Goal: Task Accomplishment & Management: Manage account settings

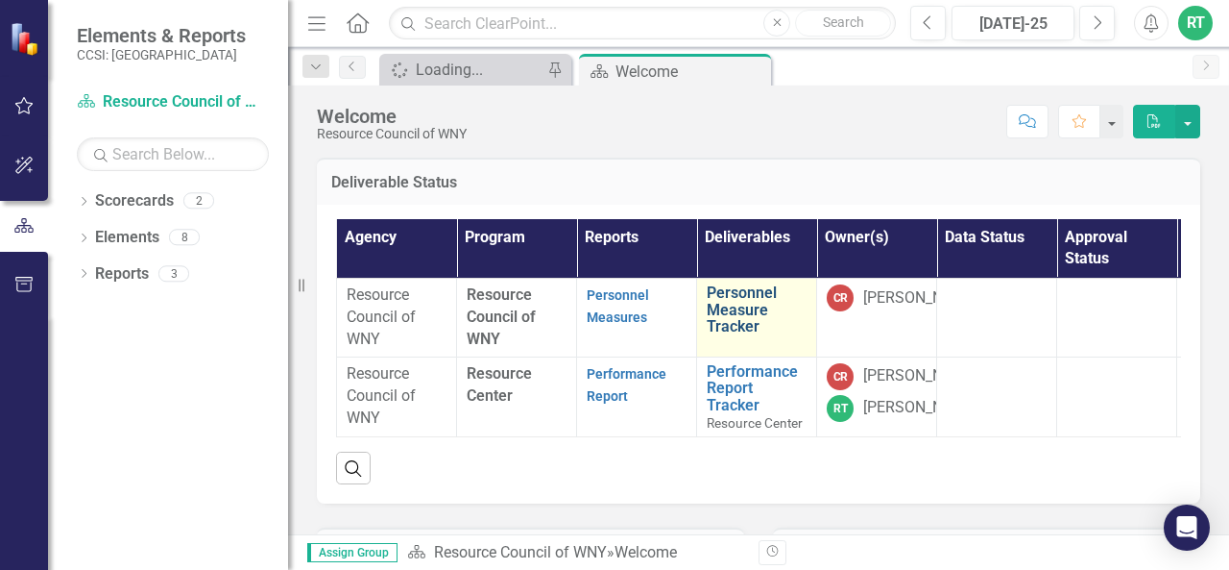
click at [727, 308] on link "Personnel Measure Tracker" at bounding box center [757, 309] width 100 height 51
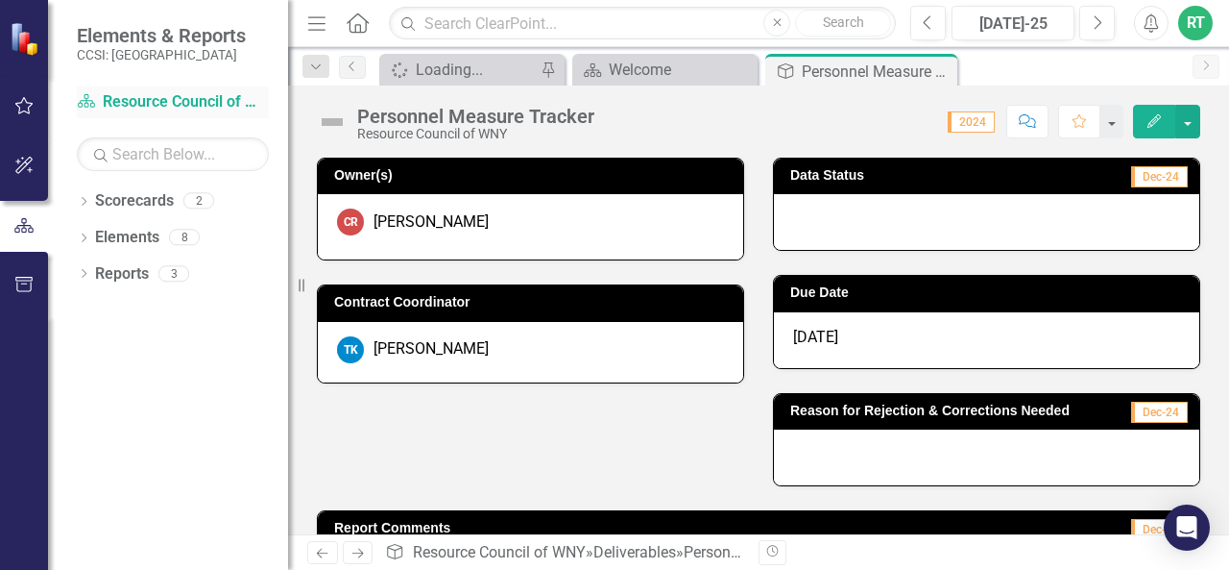
click at [147, 97] on link "Scorecard Resource Council of WNY" at bounding box center [173, 102] width 192 height 22
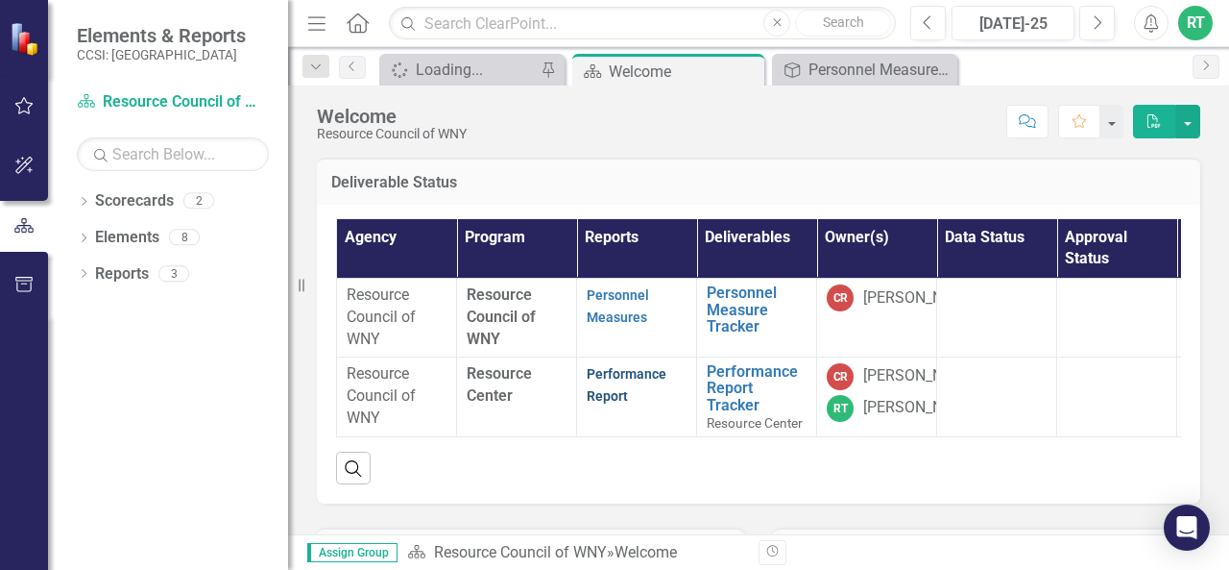
click at [609, 375] on link "Performance Report" at bounding box center [627, 384] width 80 height 37
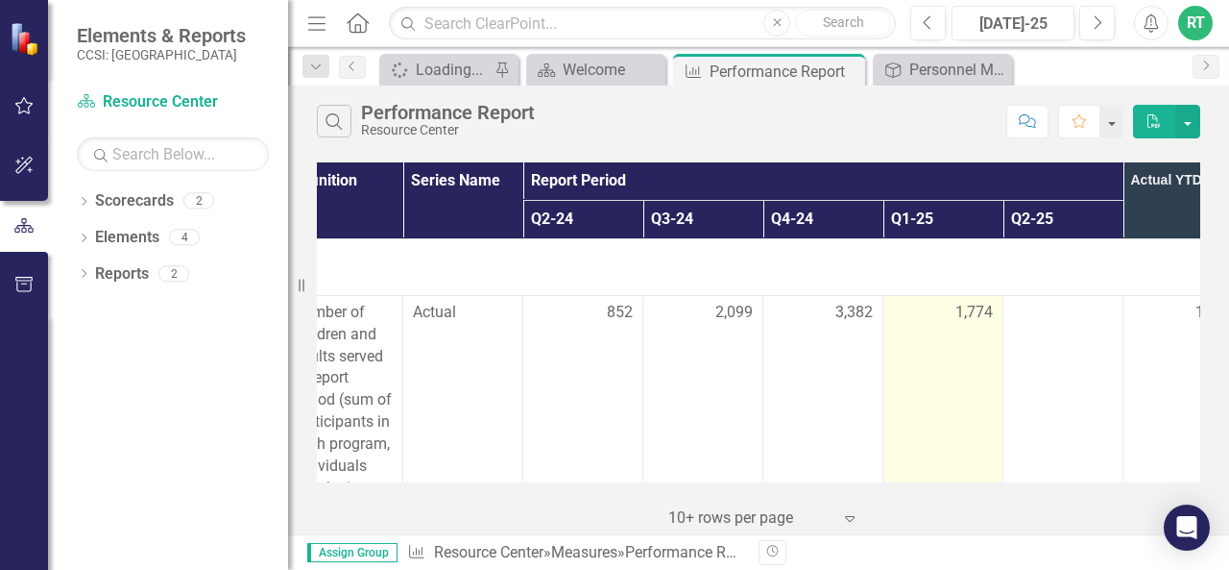
scroll to position [0, 331]
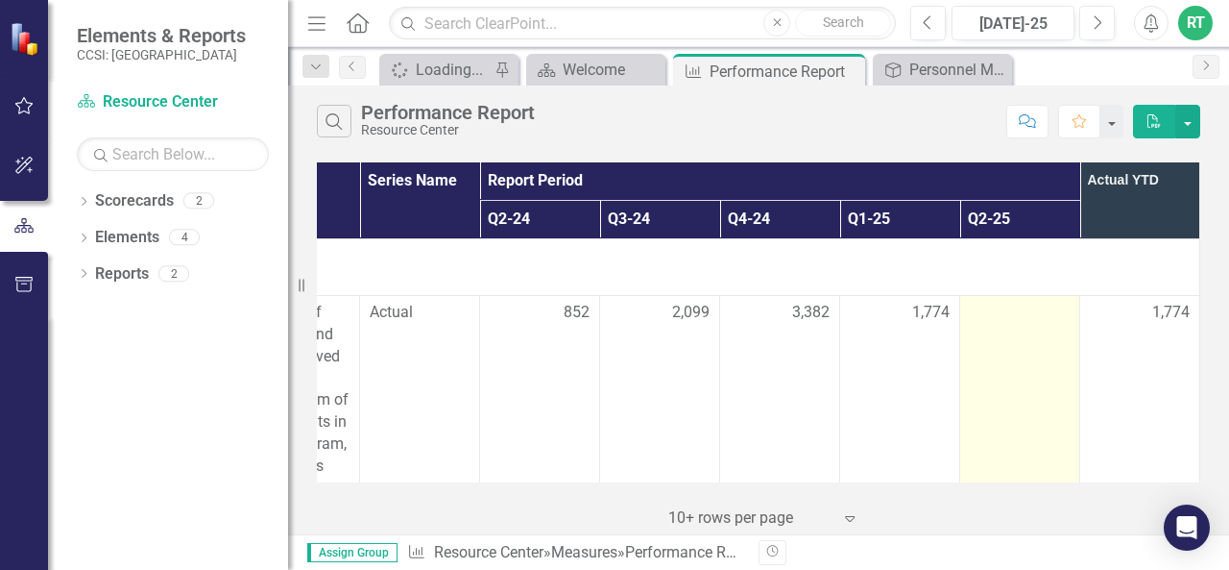
click at [994, 318] on div at bounding box center [1020, 313] width 100 height 23
click at [970, 308] on div at bounding box center [1020, 313] width 100 height 23
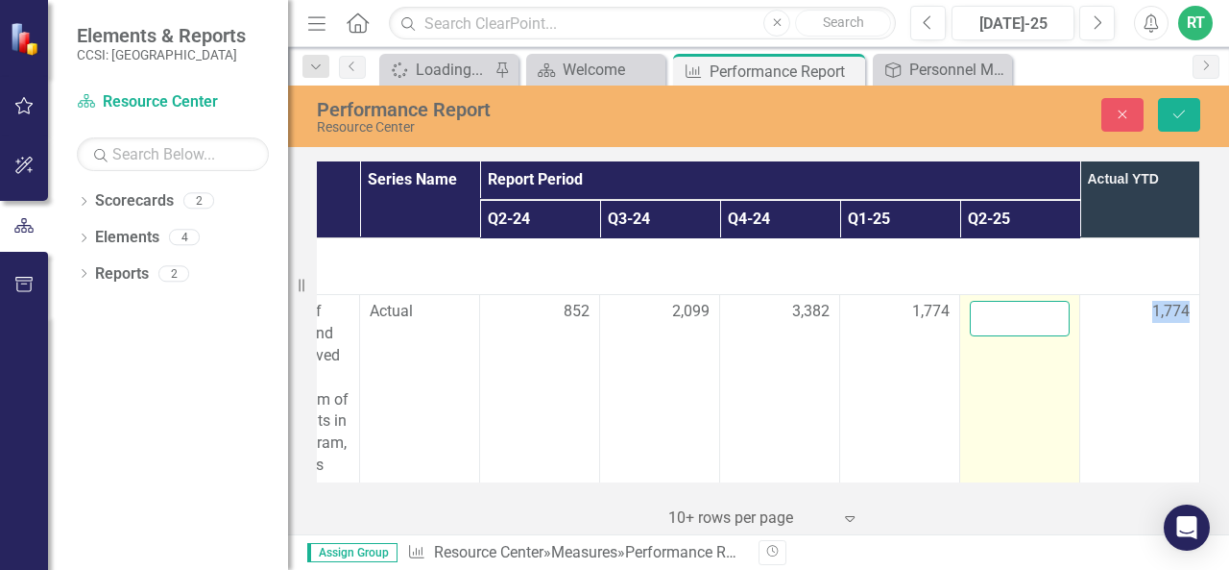
click at [974, 314] on input "number" at bounding box center [1020, 319] width 100 height 36
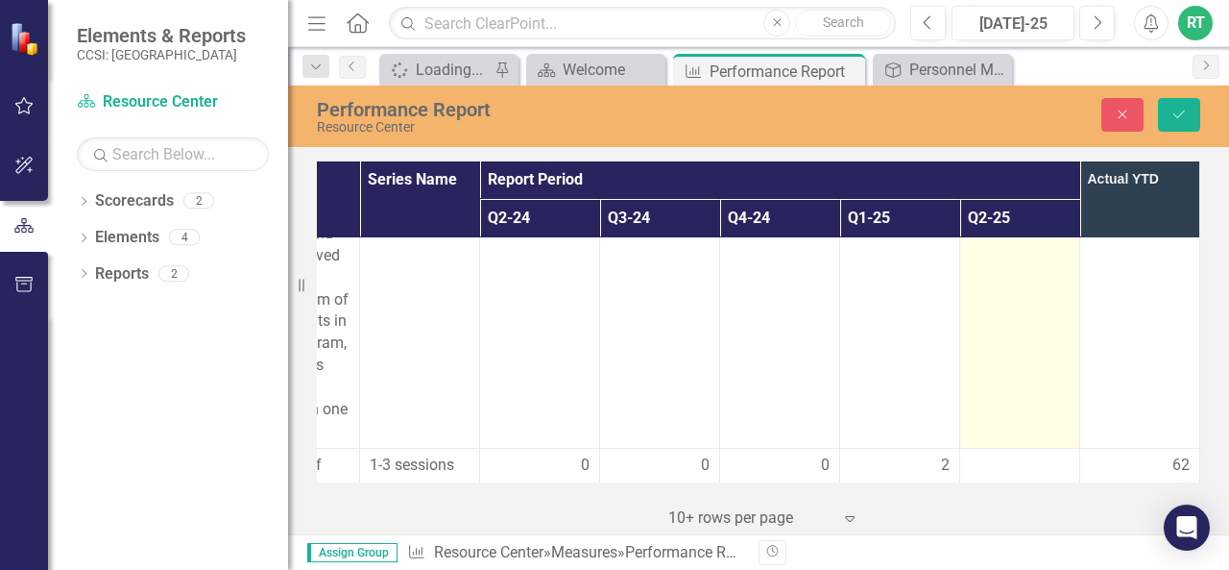
scroll to position [211, 331]
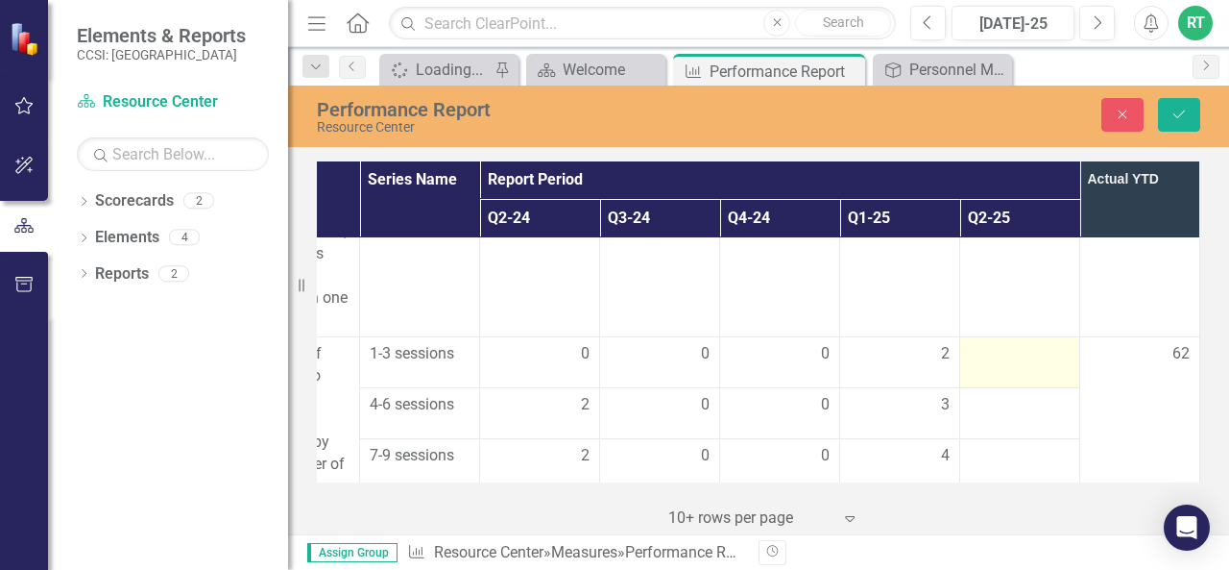
type input "1454"
click at [978, 351] on div at bounding box center [1020, 354] width 100 height 23
click at [984, 354] on div at bounding box center [1020, 354] width 100 height 23
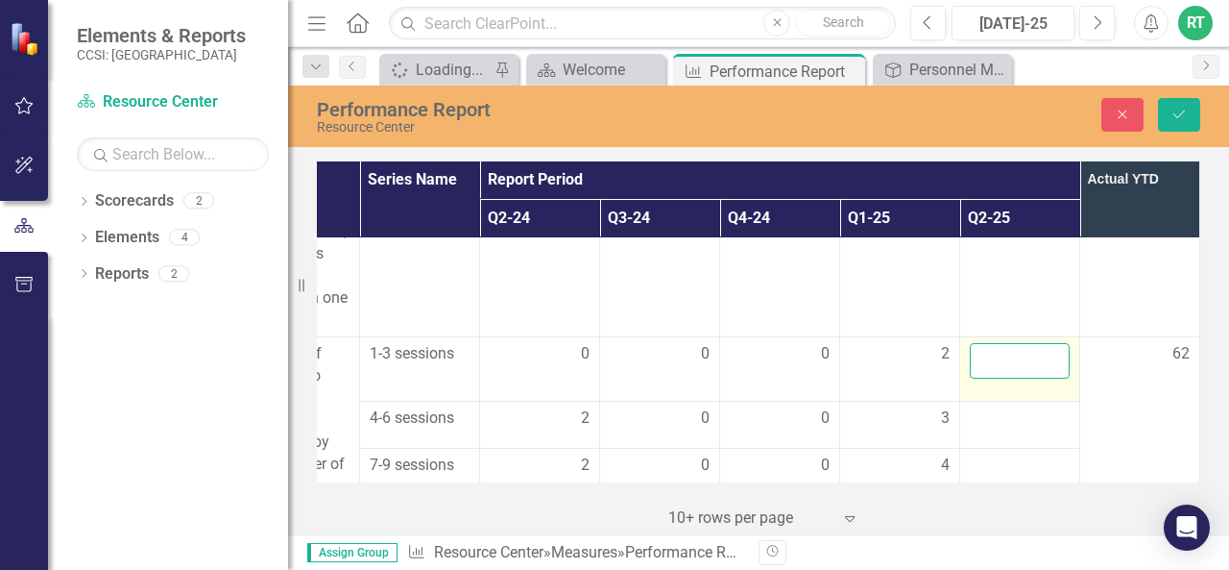
click at [984, 354] on input "number" at bounding box center [1020, 361] width 100 height 36
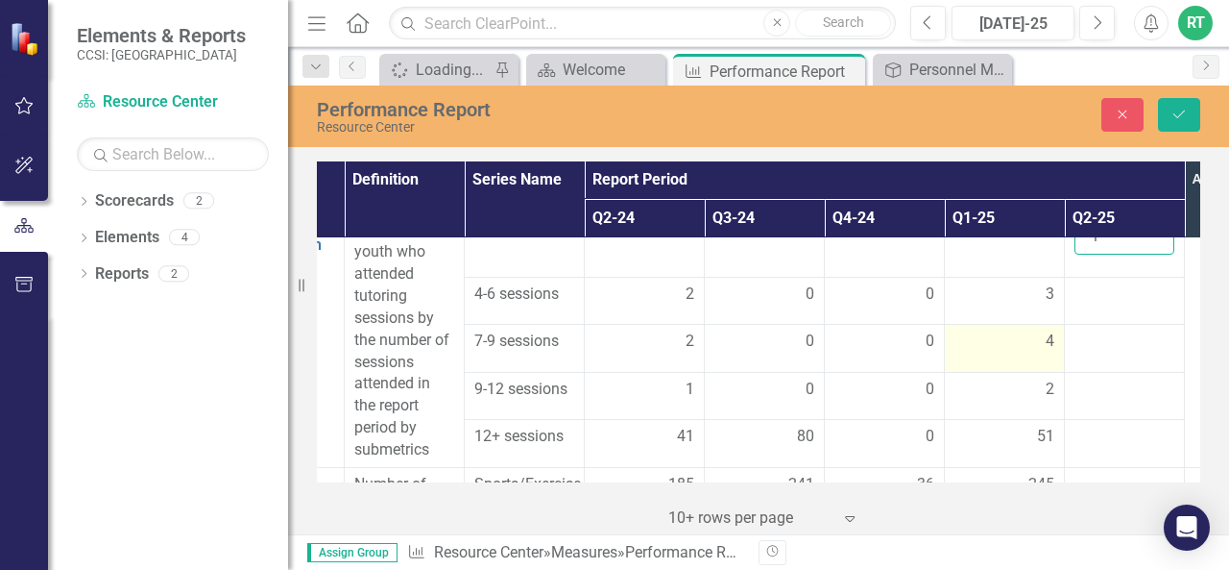
scroll to position [335, 252]
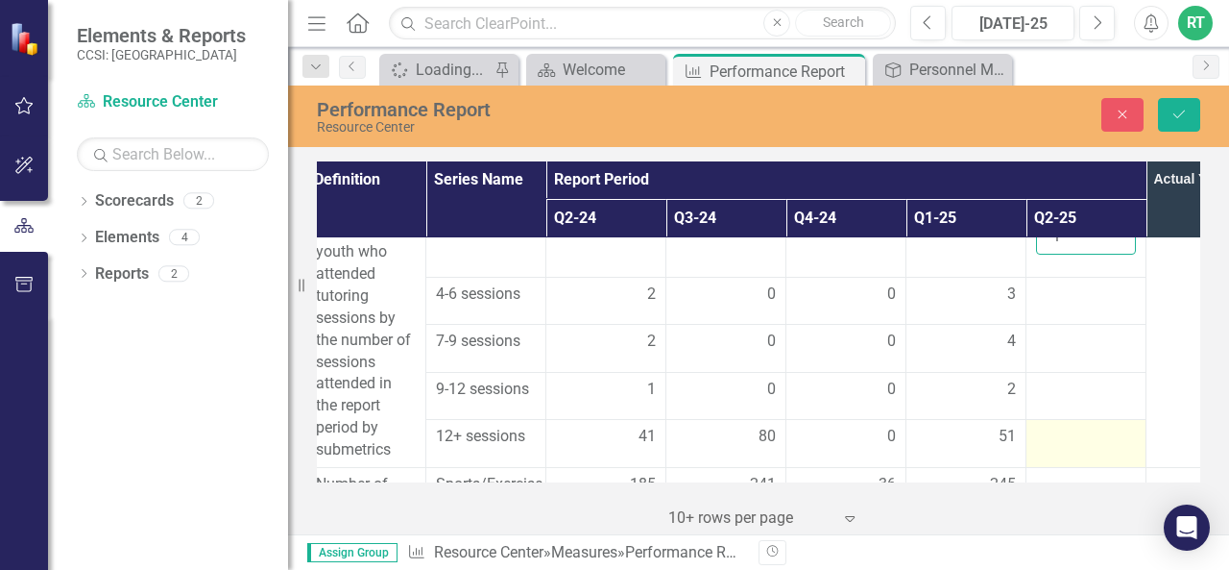
type input "-1"
click at [1057, 431] on div at bounding box center [1086, 437] width 100 height 23
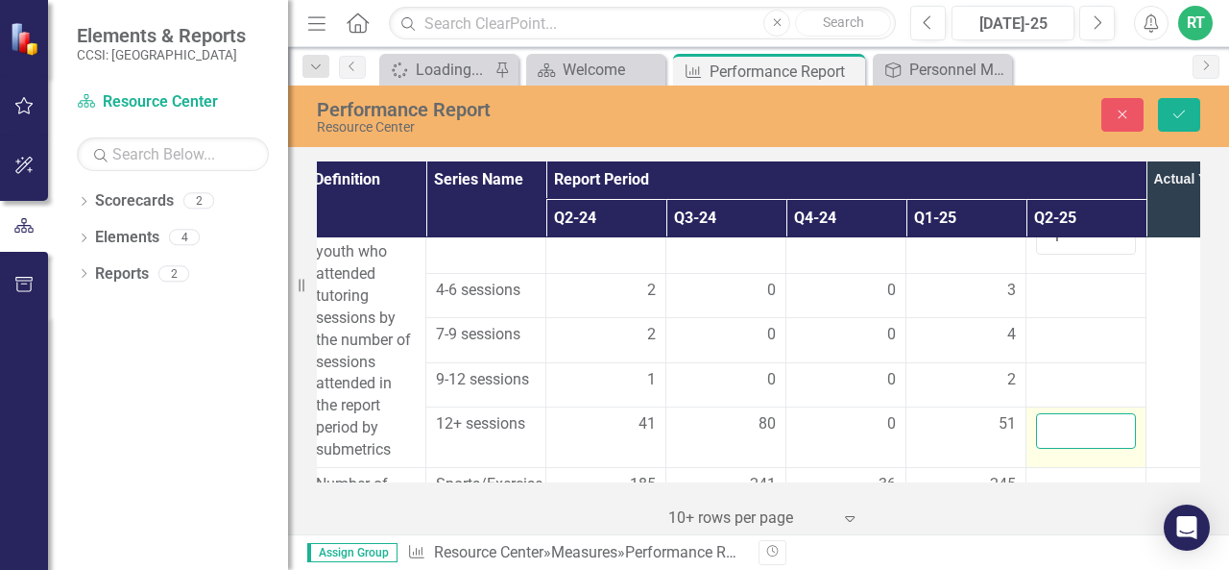
click at [1057, 431] on input "number" at bounding box center [1086, 431] width 100 height 36
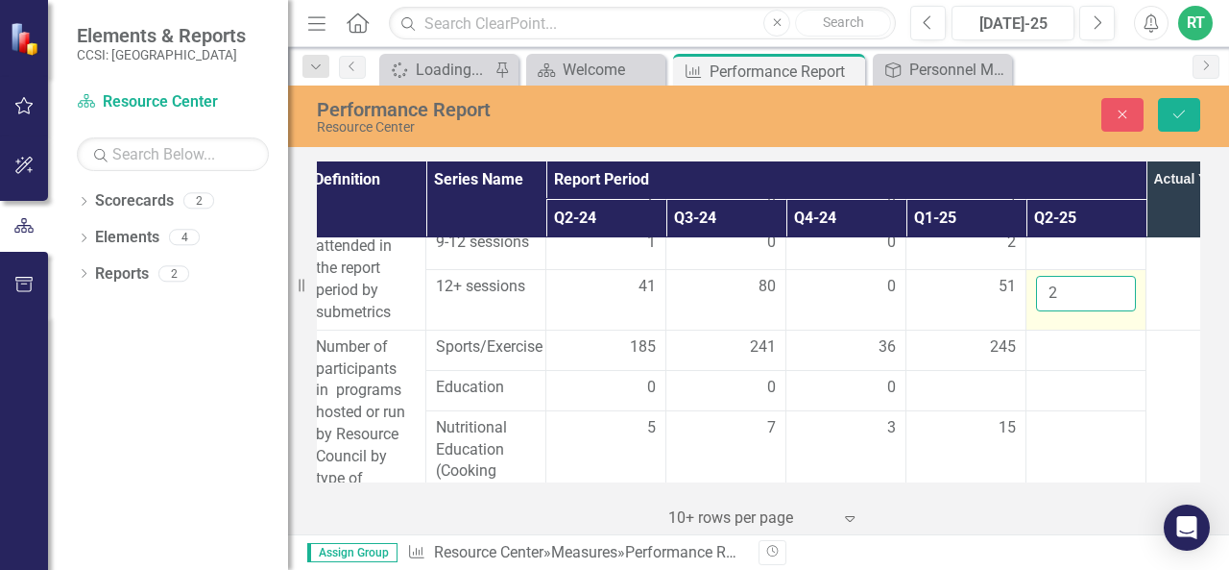
scroll to position [474, 252]
type input "2"
click at [1058, 350] on div at bounding box center [1086, 346] width 100 height 23
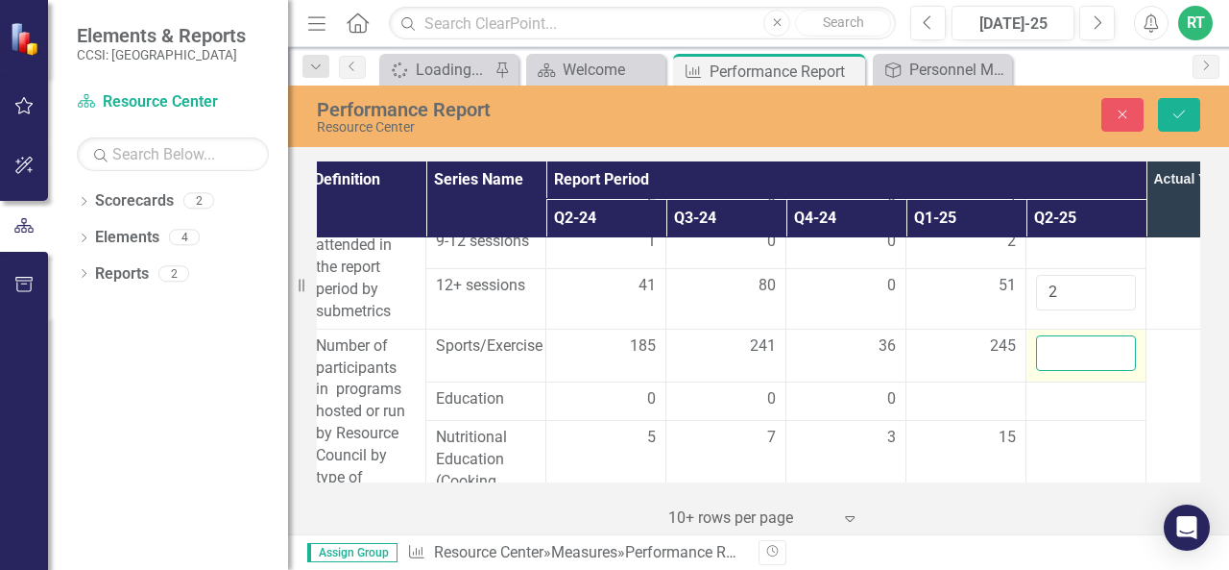
click at [1058, 350] on input "number" at bounding box center [1086, 353] width 100 height 36
click at [1058, 350] on input "183" at bounding box center [1086, 353] width 100 height 36
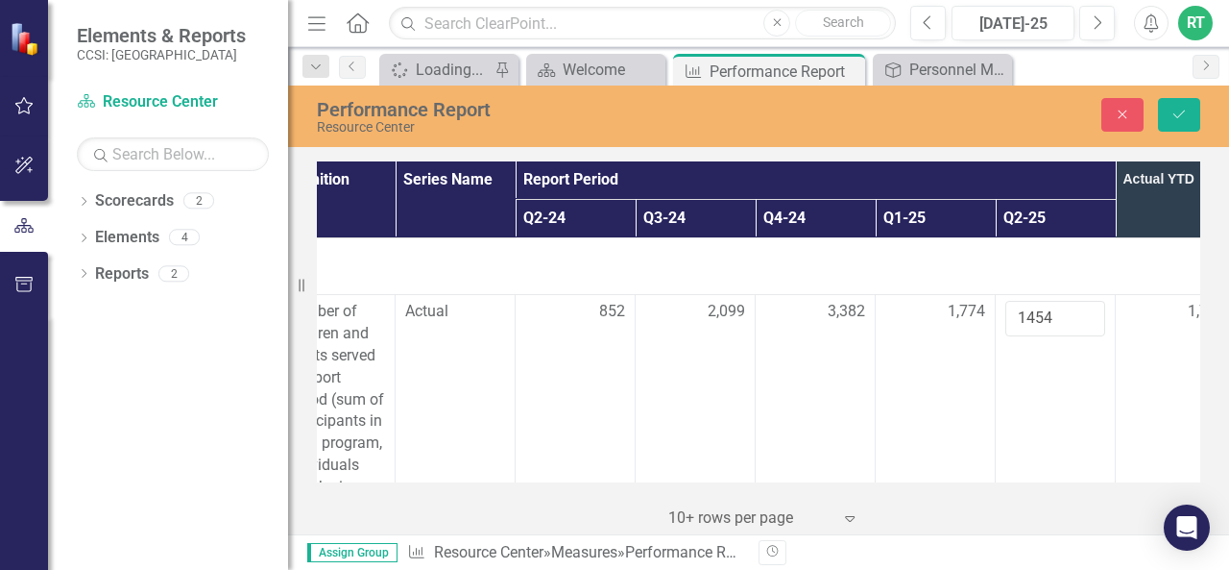
scroll to position [0, 284]
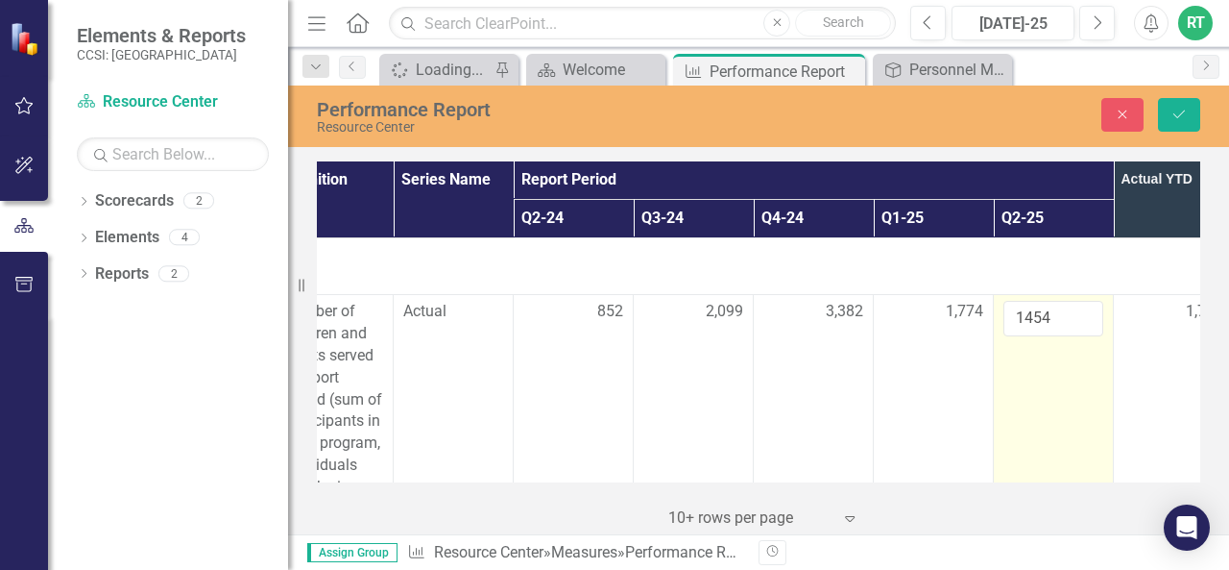
type input "183"
click at [1066, 306] on input "1454" at bounding box center [1054, 319] width 100 height 36
type input "1"
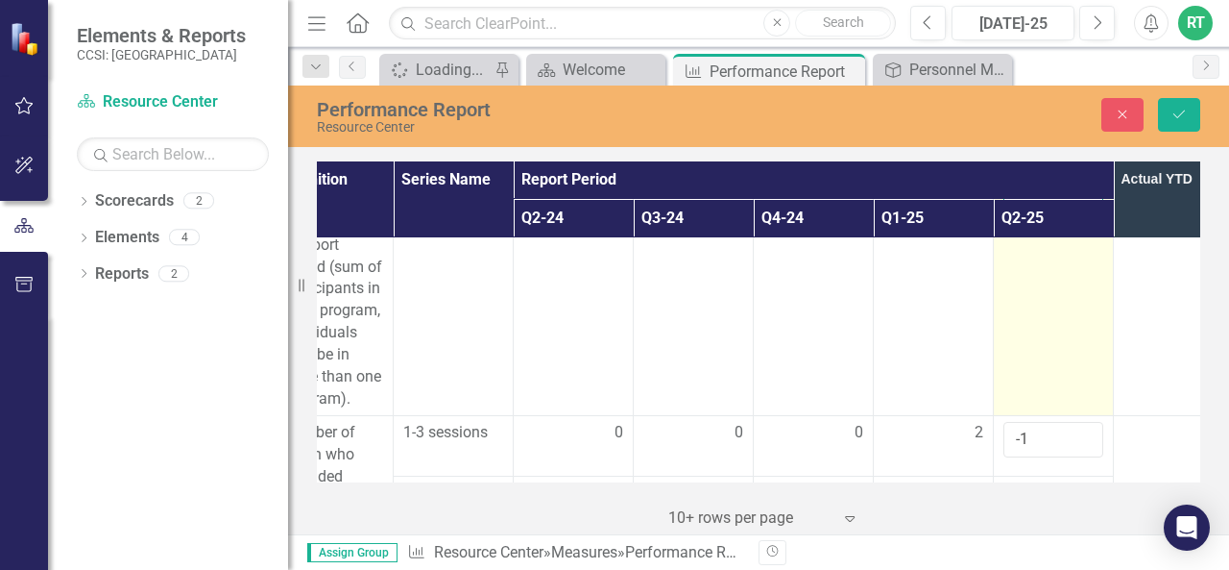
scroll to position [152, 284]
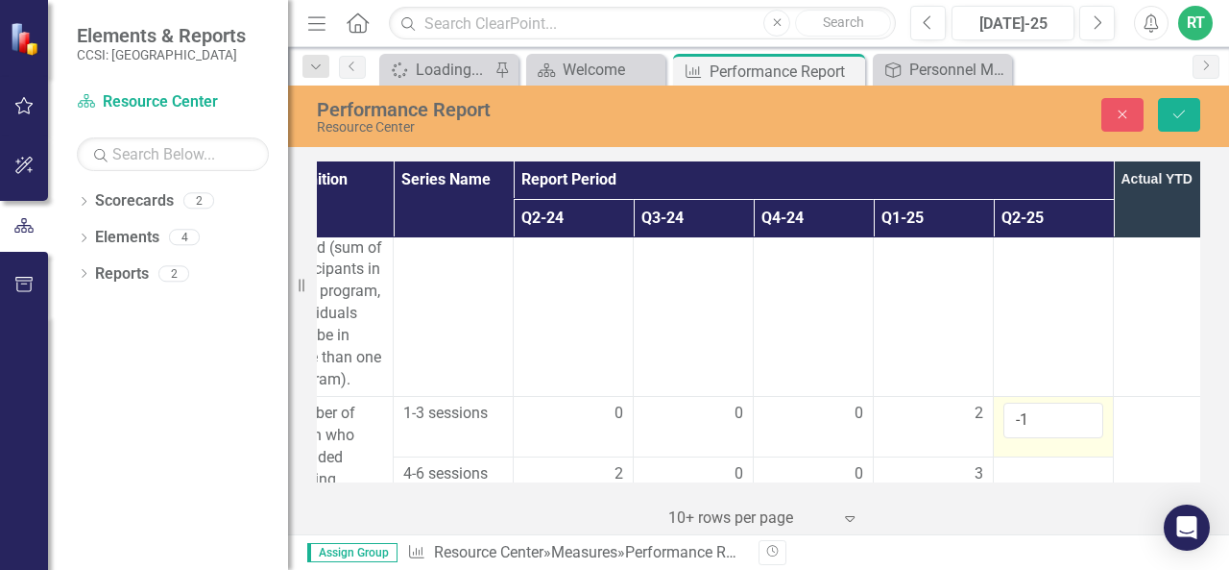
type input "2115"
click at [1038, 424] on input "-1" at bounding box center [1054, 420] width 100 height 36
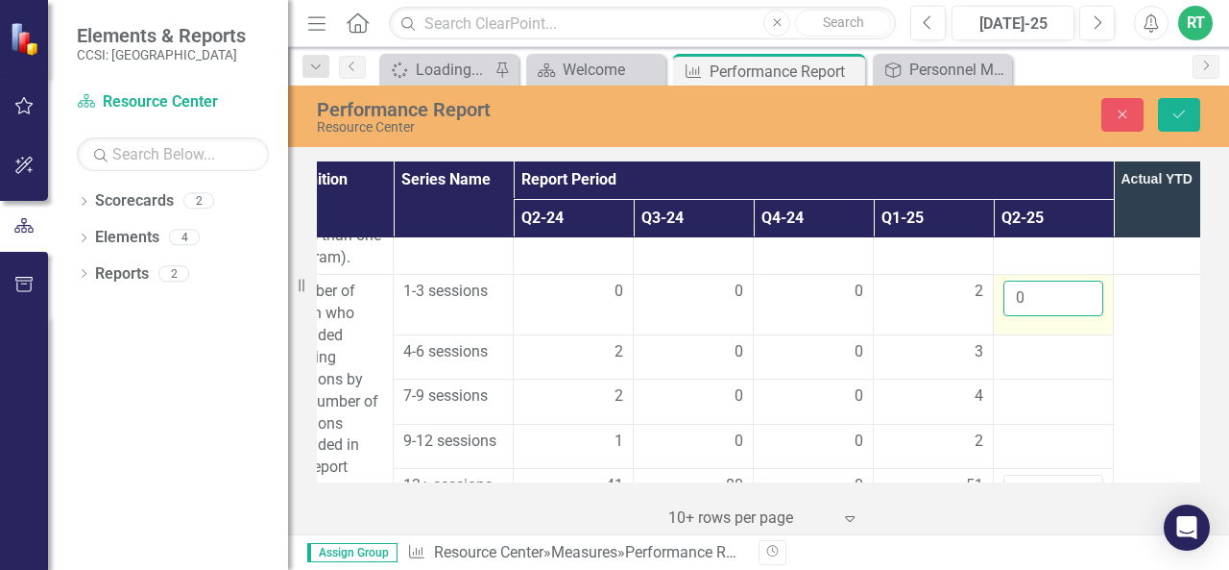
scroll to position [273, 284]
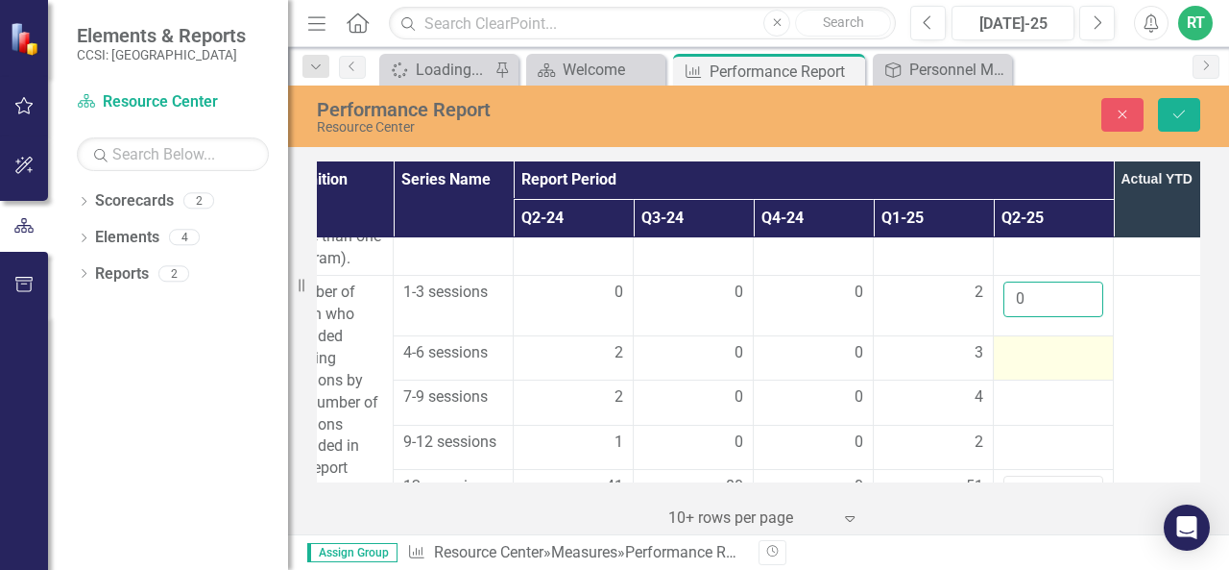
type input "0"
click at [1030, 354] on div at bounding box center [1054, 353] width 100 height 23
click at [1058, 358] on div at bounding box center [1054, 353] width 100 height 23
click at [1016, 354] on div at bounding box center [1054, 353] width 100 height 23
click at [1098, 363] on td at bounding box center [1054, 358] width 120 height 44
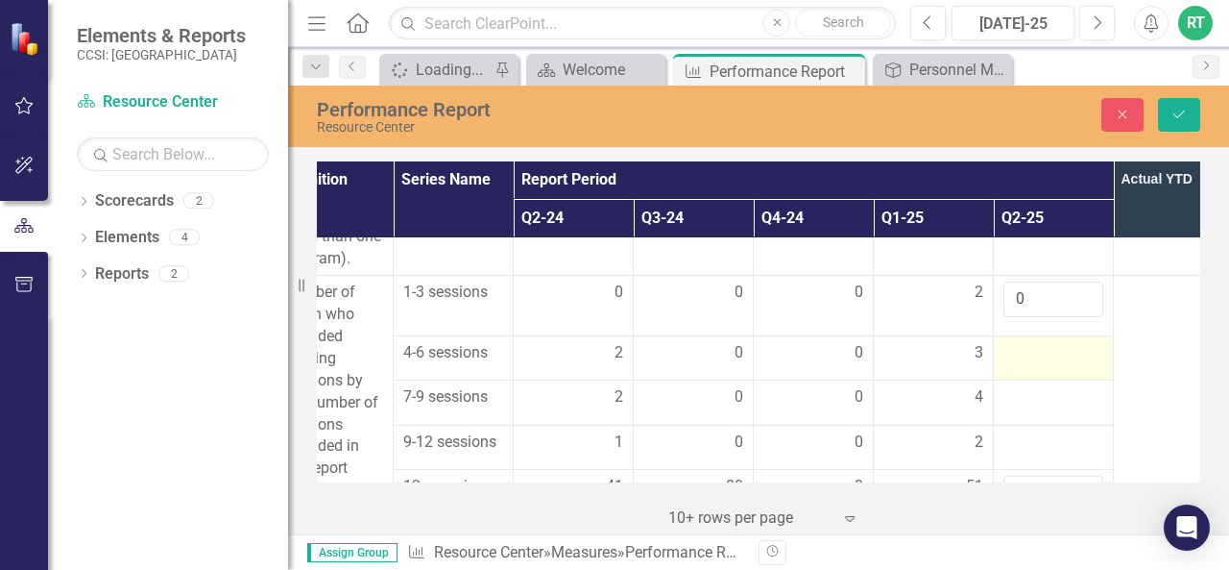
click at [1043, 360] on div at bounding box center [1054, 353] width 100 height 23
click at [1032, 401] on div at bounding box center [1054, 397] width 100 height 23
drag, startPoint x: 1032, startPoint y: 401, endPoint x: 1057, endPoint y: 347, distance: 60.2
click at [1057, 347] on div at bounding box center [1054, 353] width 100 height 23
click at [1074, 364] on td at bounding box center [1054, 358] width 120 height 44
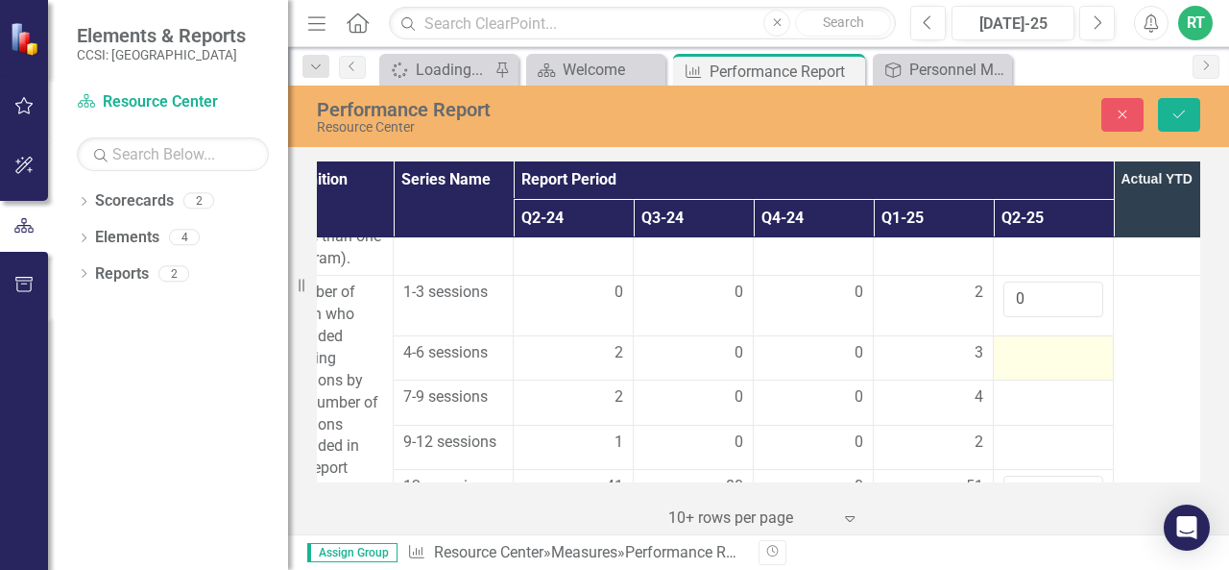
click at [1099, 357] on div at bounding box center [1054, 353] width 100 height 23
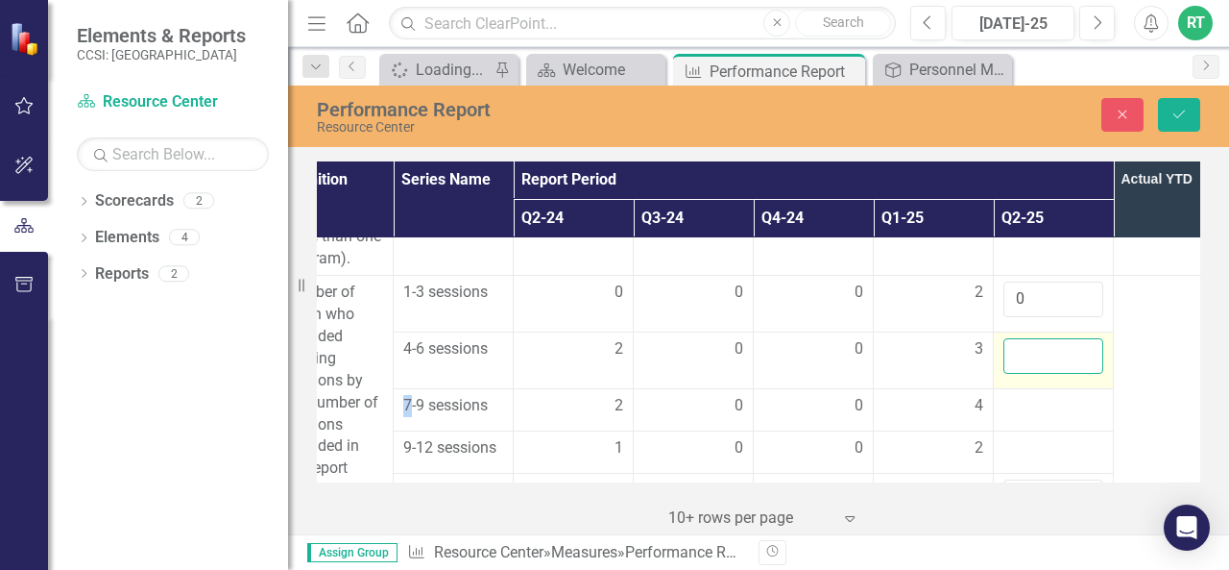
click at [1062, 361] on input "number" at bounding box center [1054, 356] width 100 height 36
type input "0"
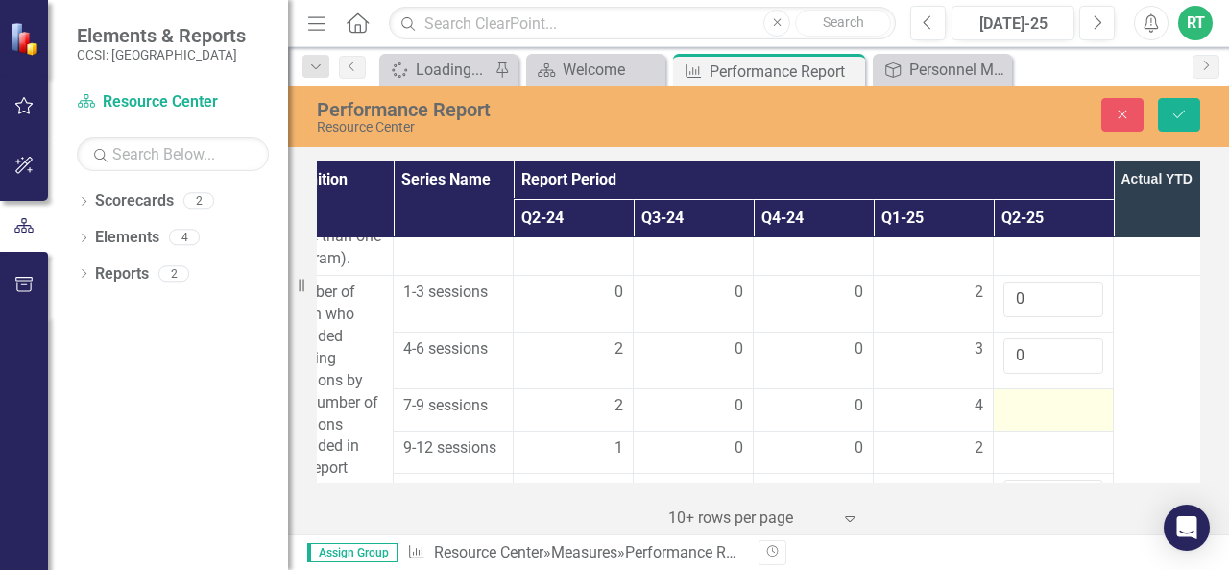
click at [1071, 407] on div at bounding box center [1054, 406] width 100 height 23
click at [1026, 404] on div at bounding box center [1054, 406] width 100 height 23
click at [1111, 401] on td at bounding box center [1054, 410] width 120 height 42
click at [1082, 401] on div at bounding box center [1054, 406] width 100 height 23
click at [1018, 408] on div at bounding box center [1054, 406] width 100 height 23
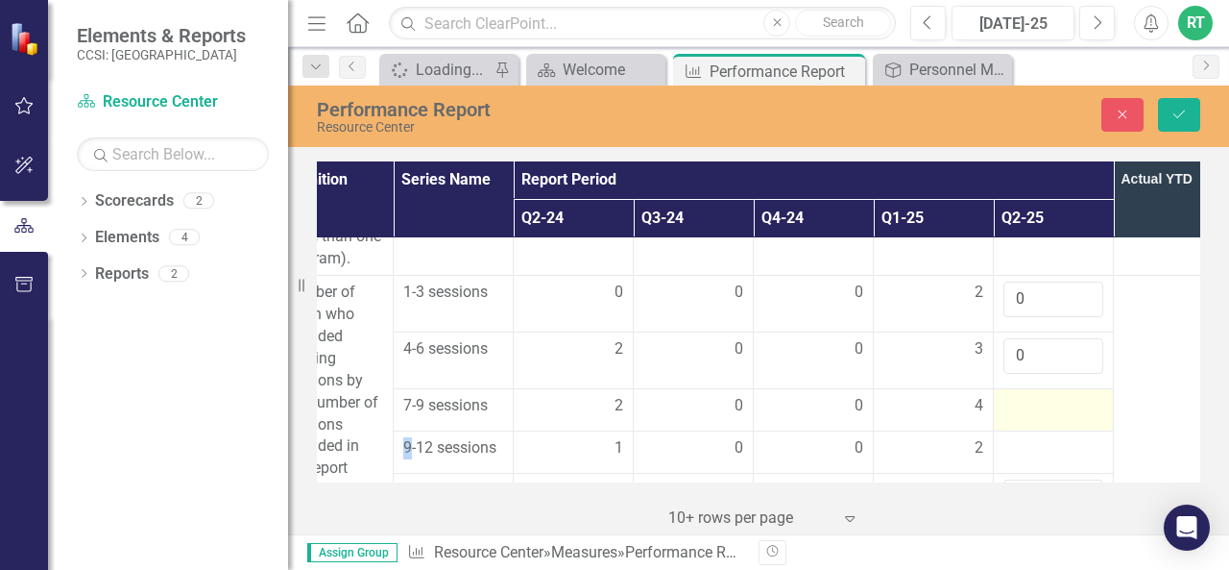
click at [1018, 408] on div at bounding box center [1054, 406] width 100 height 23
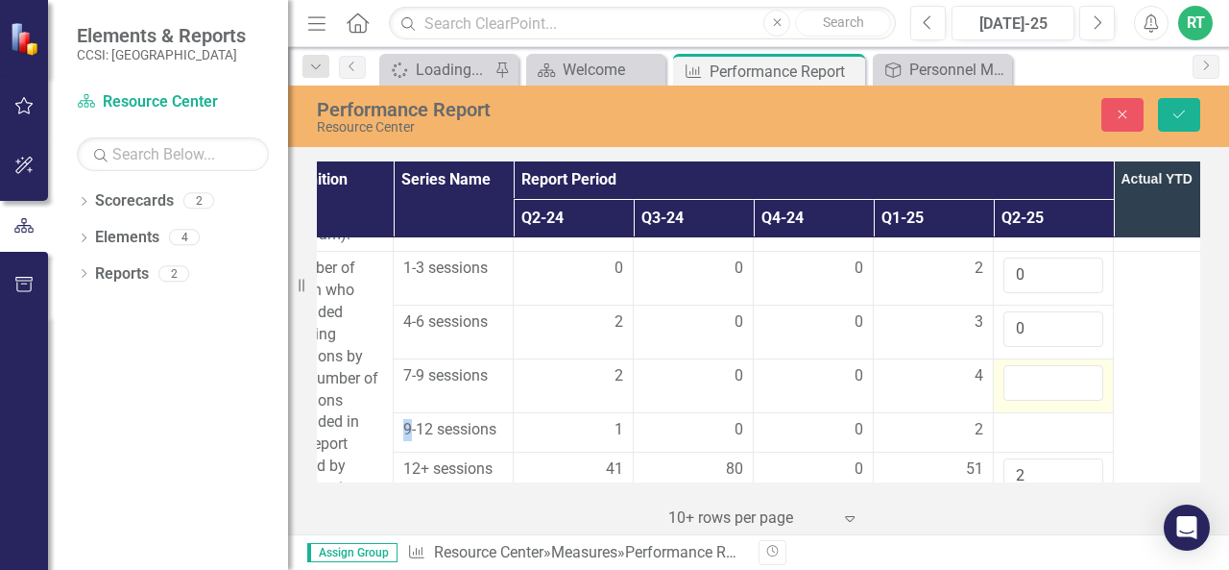
scroll to position [295, 284]
click at [1023, 386] on input "number" at bounding box center [1054, 385] width 100 height 36
type input "0"
click at [1018, 436] on div at bounding box center [1054, 432] width 100 height 23
click at [1040, 427] on div at bounding box center [1054, 432] width 100 height 23
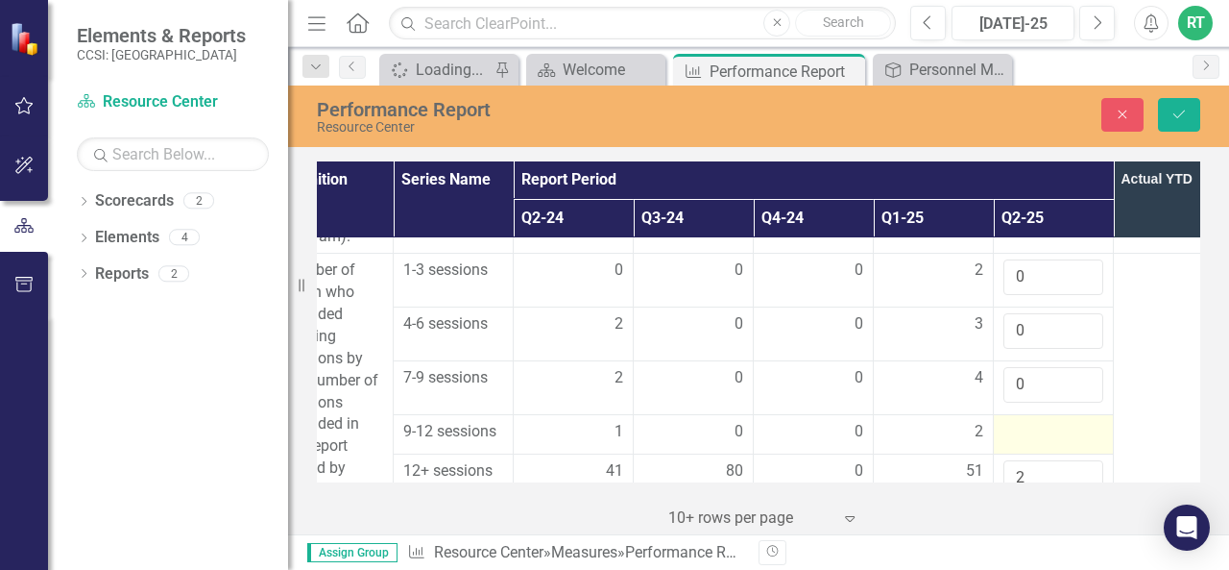
click at [1040, 427] on div at bounding box center [1054, 432] width 100 height 23
click at [1076, 442] on td at bounding box center [1054, 433] width 120 height 39
click at [1064, 435] on div at bounding box center [1054, 432] width 100 height 23
click at [1047, 426] on div at bounding box center [1054, 432] width 100 height 23
click at [1047, 427] on div at bounding box center [1054, 432] width 100 height 23
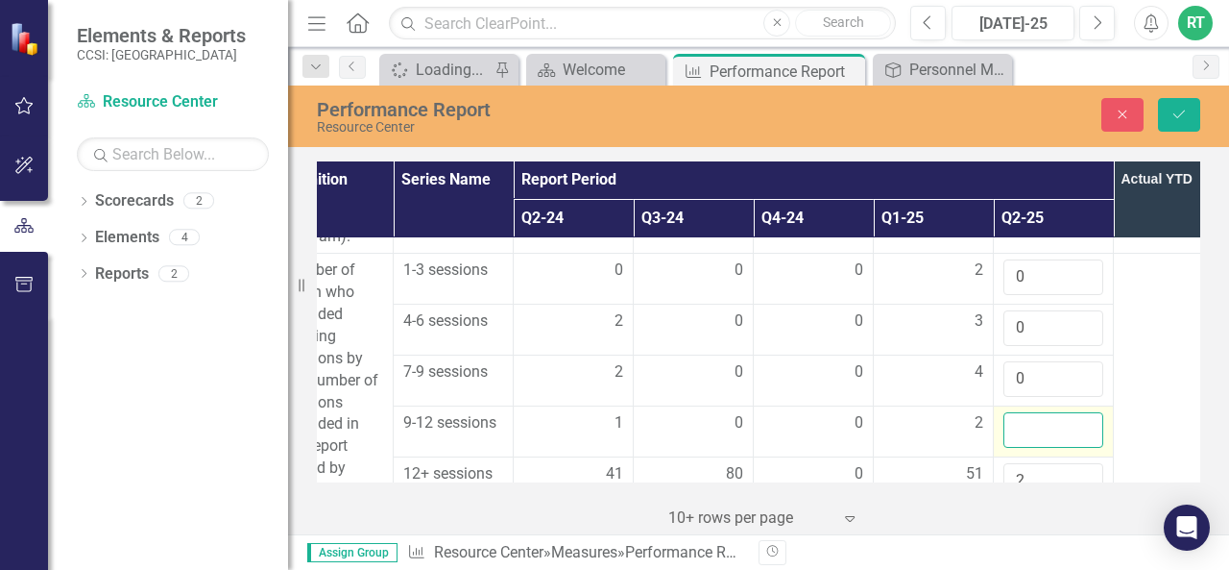
click at [1047, 427] on input "number" at bounding box center [1054, 430] width 100 height 36
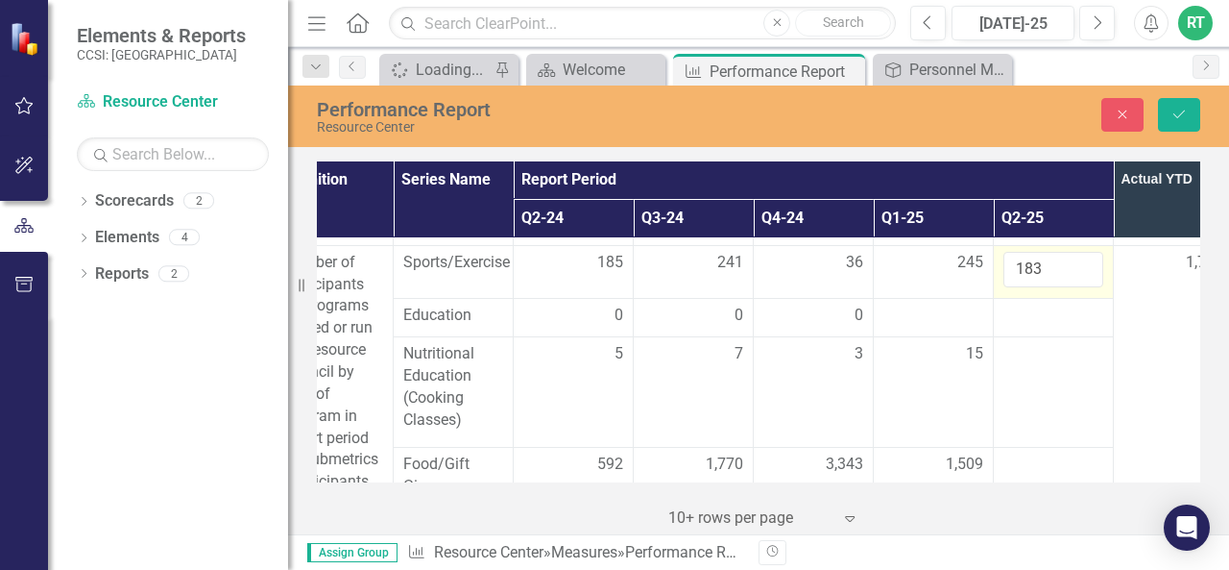
scroll to position [557, 284]
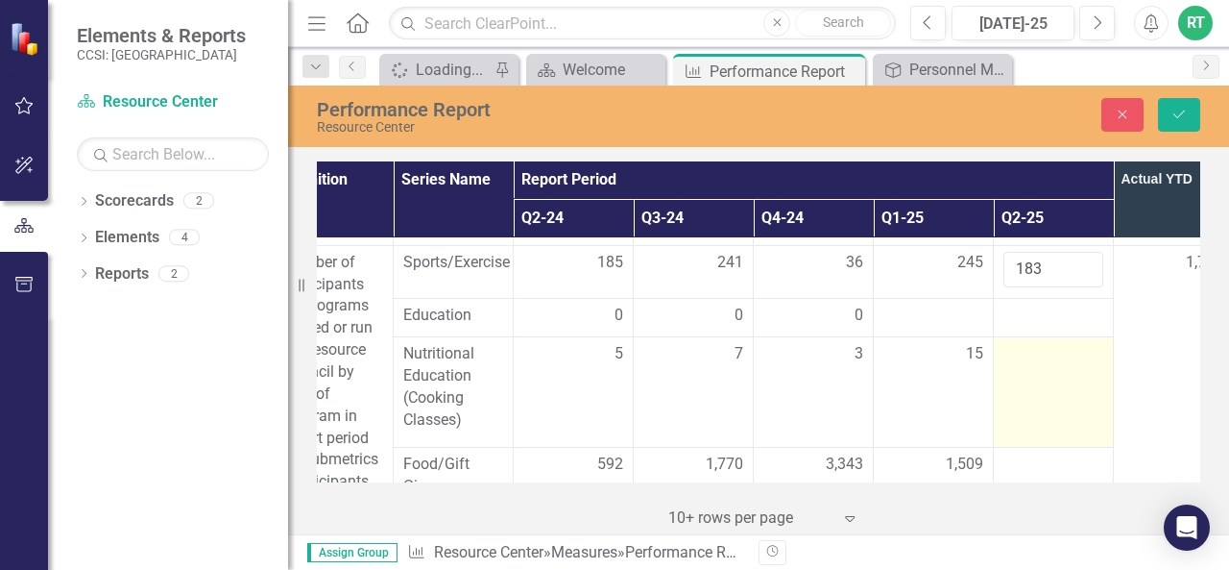
type input "2"
click at [1047, 370] on td at bounding box center [1054, 392] width 120 height 110
click at [1037, 370] on td at bounding box center [1054, 392] width 120 height 110
click at [1034, 354] on input "number" at bounding box center [1054, 361] width 100 height 36
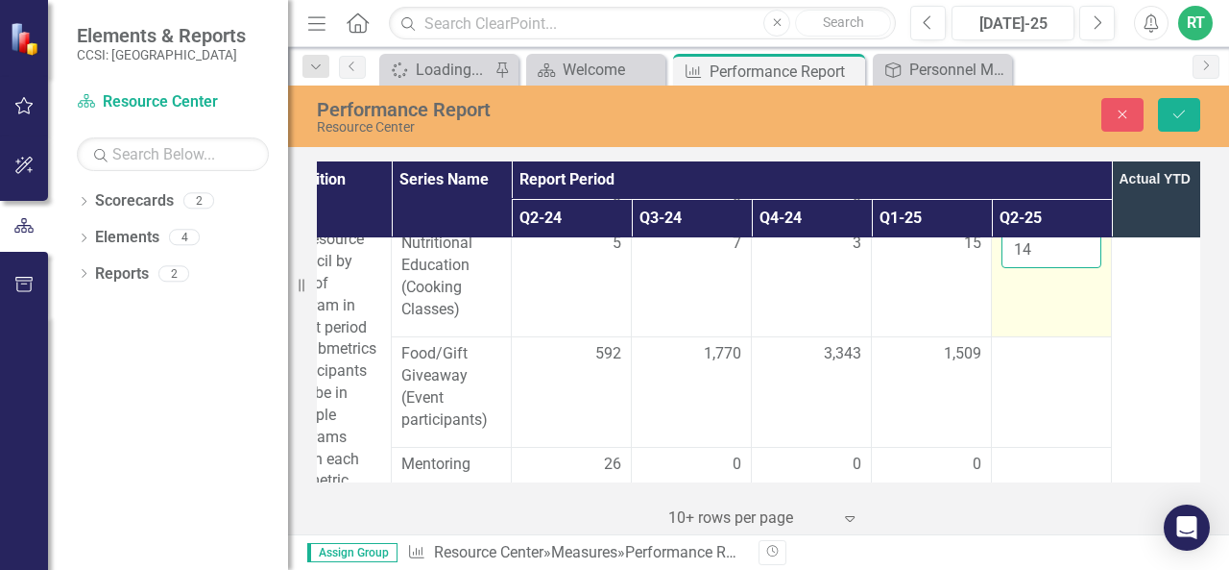
scroll to position [670, 286]
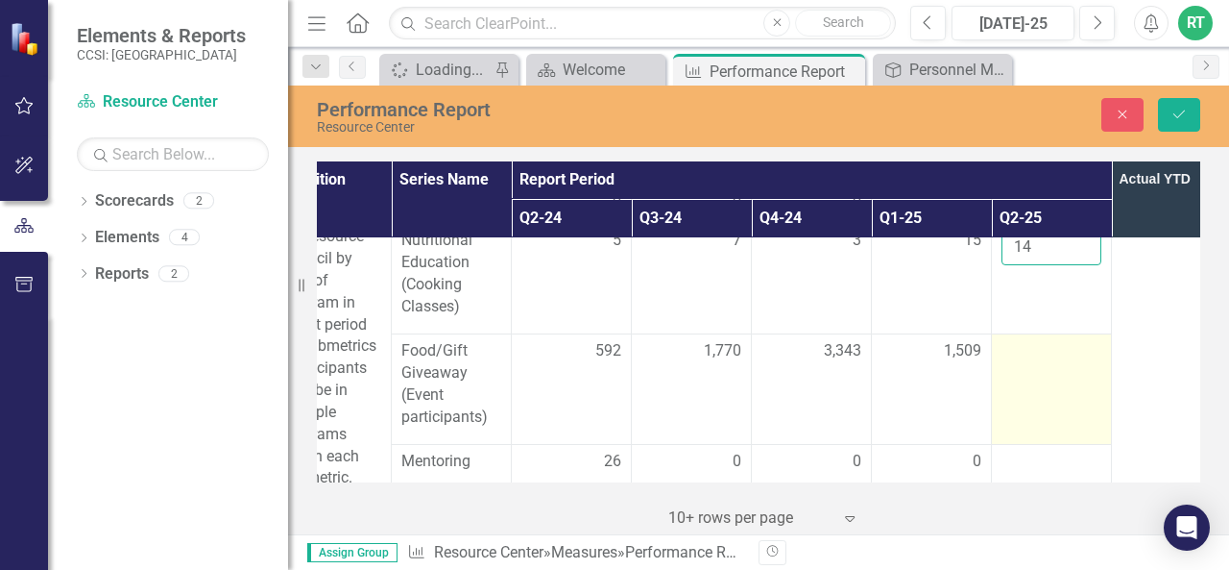
type input "14"
click at [1034, 370] on td at bounding box center [1052, 388] width 120 height 110
click at [1026, 347] on div at bounding box center [1052, 351] width 100 height 23
click at [1028, 358] on input "number" at bounding box center [1052, 358] width 100 height 36
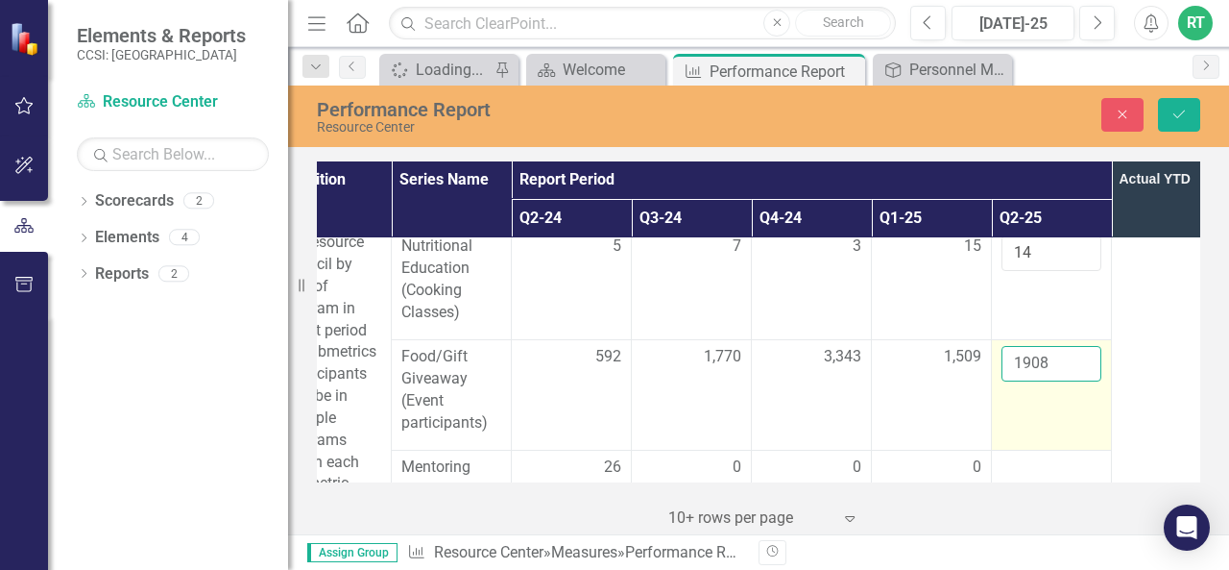
scroll to position [760, 286]
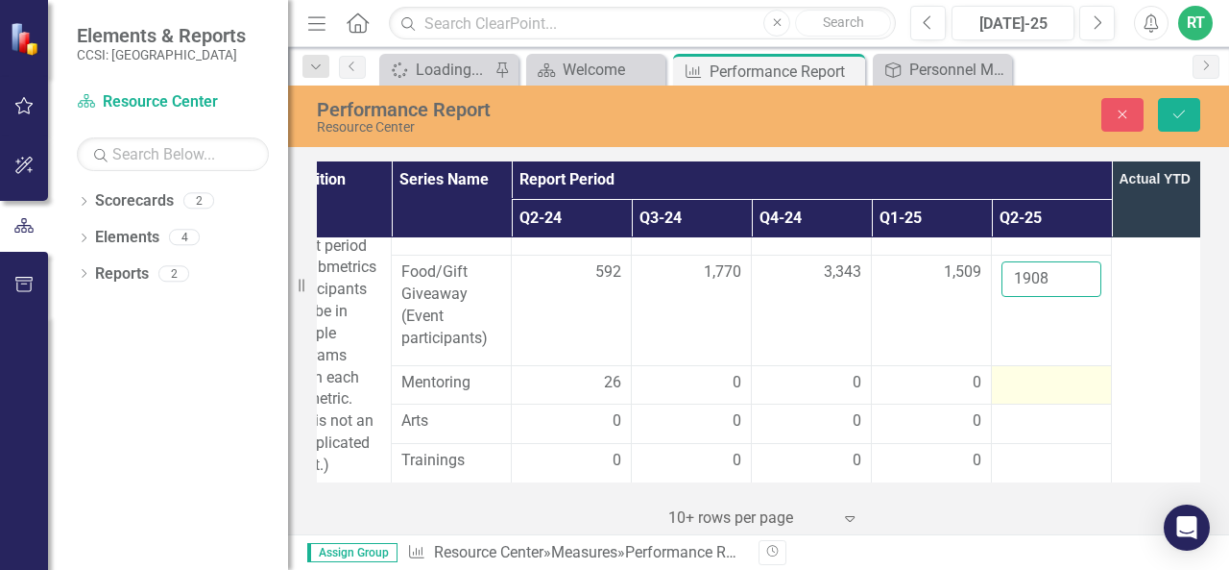
type input "1908"
click at [1032, 373] on div at bounding box center [1052, 383] width 100 height 23
click at [1058, 372] on div at bounding box center [1052, 383] width 100 height 23
click at [1022, 372] on div at bounding box center [1052, 383] width 100 height 23
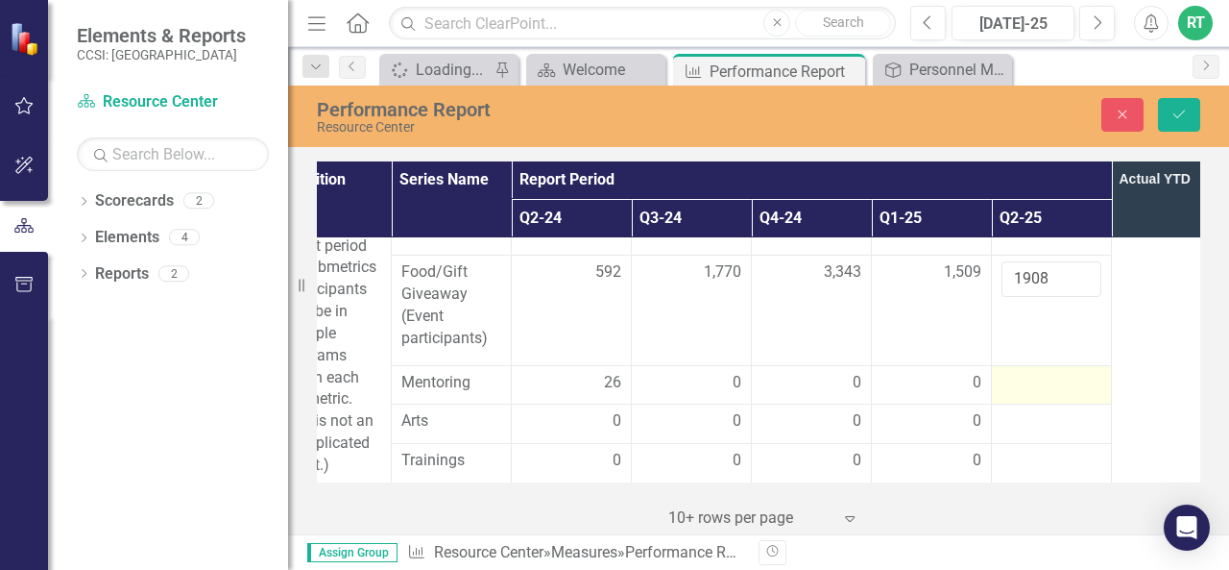
click at [1023, 372] on div at bounding box center [1052, 383] width 100 height 23
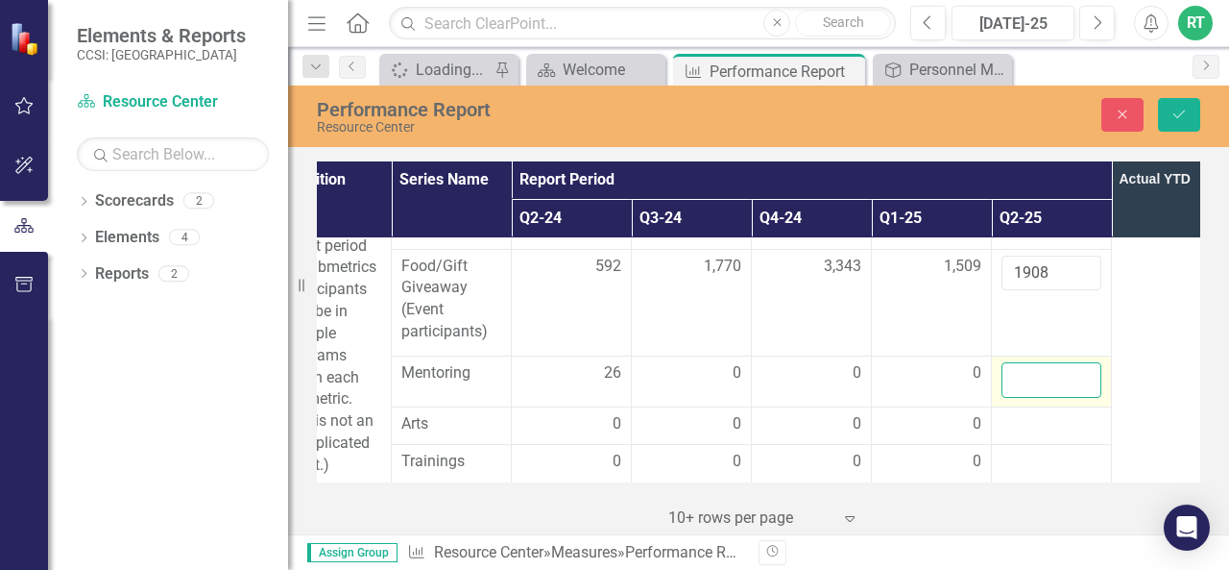
click at [1026, 372] on input "number" at bounding box center [1052, 380] width 100 height 36
type input "0"
click at [1030, 414] on div at bounding box center [1052, 424] width 100 height 23
click at [1022, 415] on div at bounding box center [1052, 424] width 100 height 23
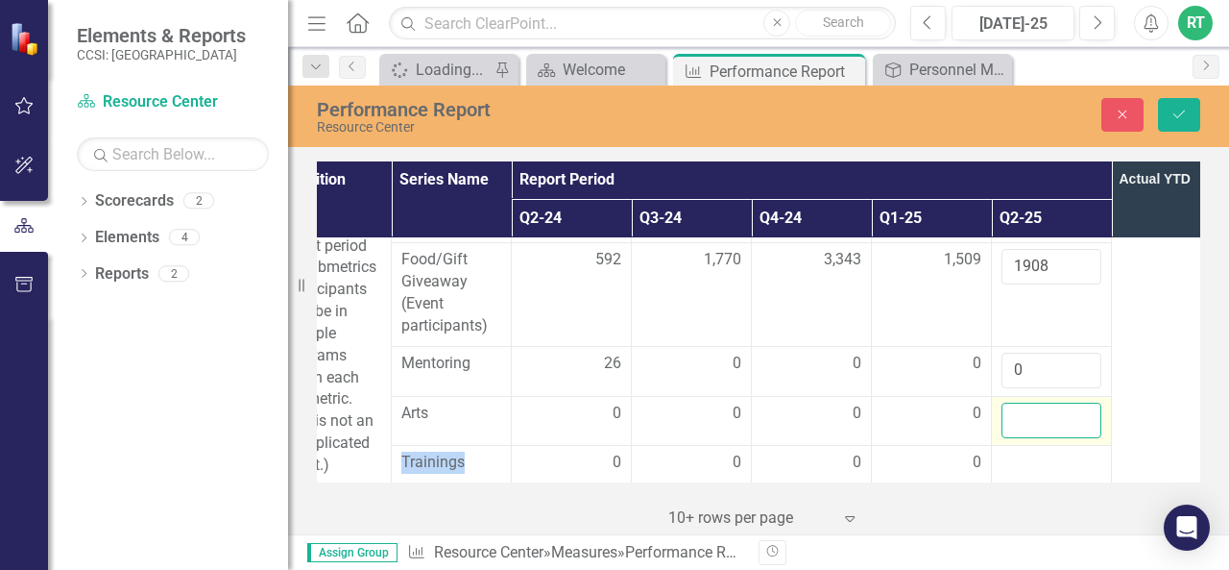
click at [1022, 415] on input "number" at bounding box center [1052, 420] width 100 height 36
type input "-8"
type input "0"
click at [1028, 454] on div at bounding box center [1052, 462] width 100 height 23
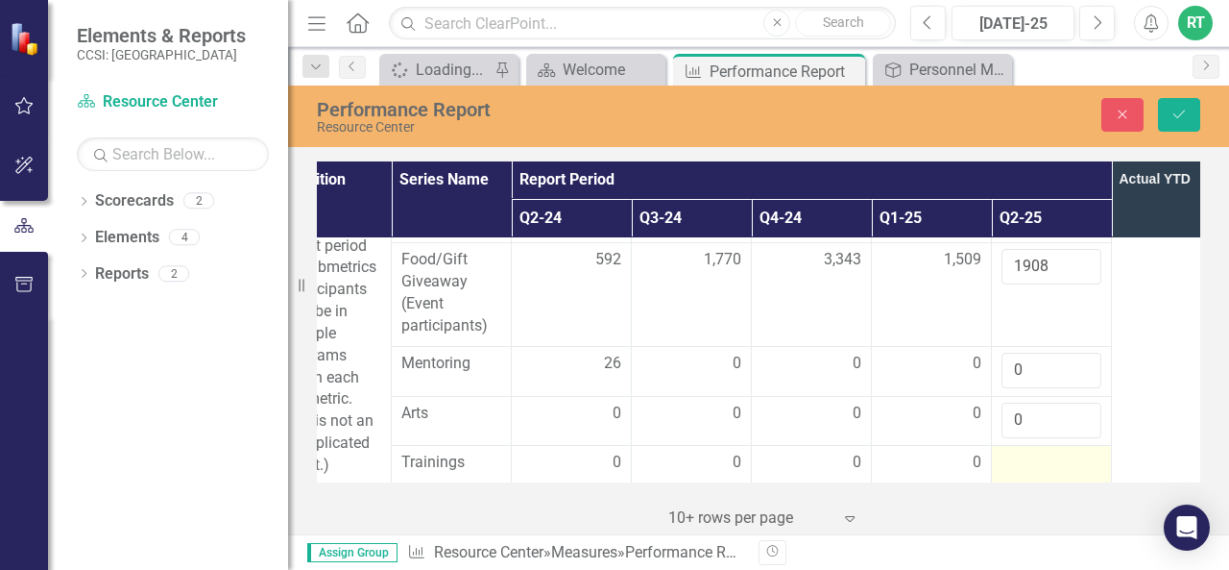
click at [1028, 454] on div at bounding box center [1052, 462] width 100 height 23
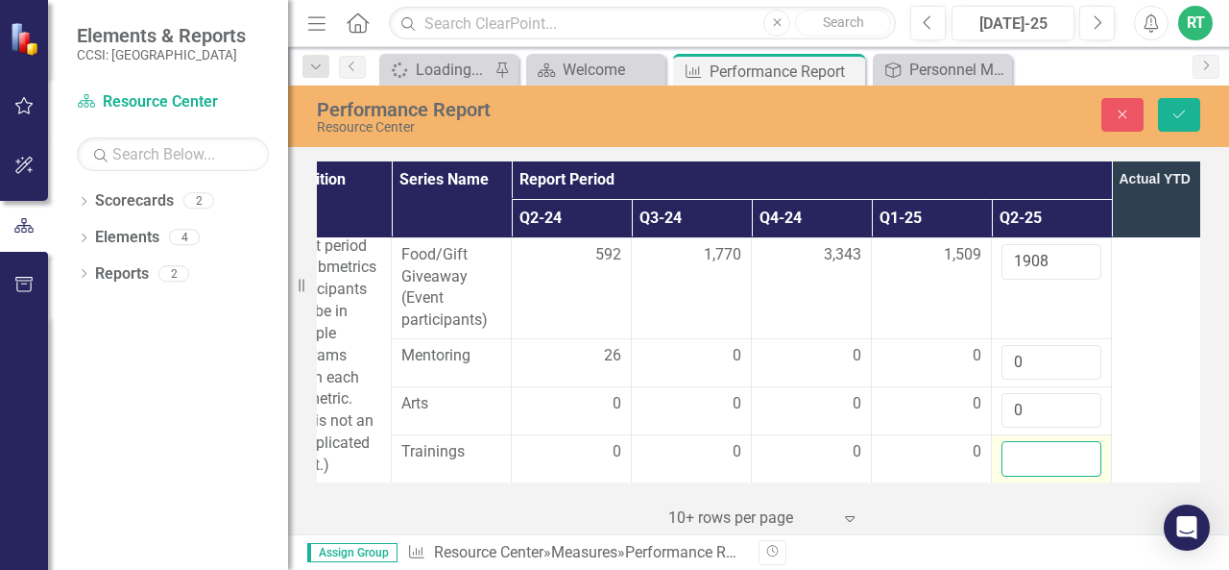
drag, startPoint x: 1028, startPoint y: 454, endPoint x: 1037, endPoint y: 443, distance: 15.0
click at [1037, 443] on input "number" at bounding box center [1052, 459] width 100 height 36
type input "-3"
type input "0"
click at [1133, 391] on td "1,769" at bounding box center [1172, 267] width 120 height 429
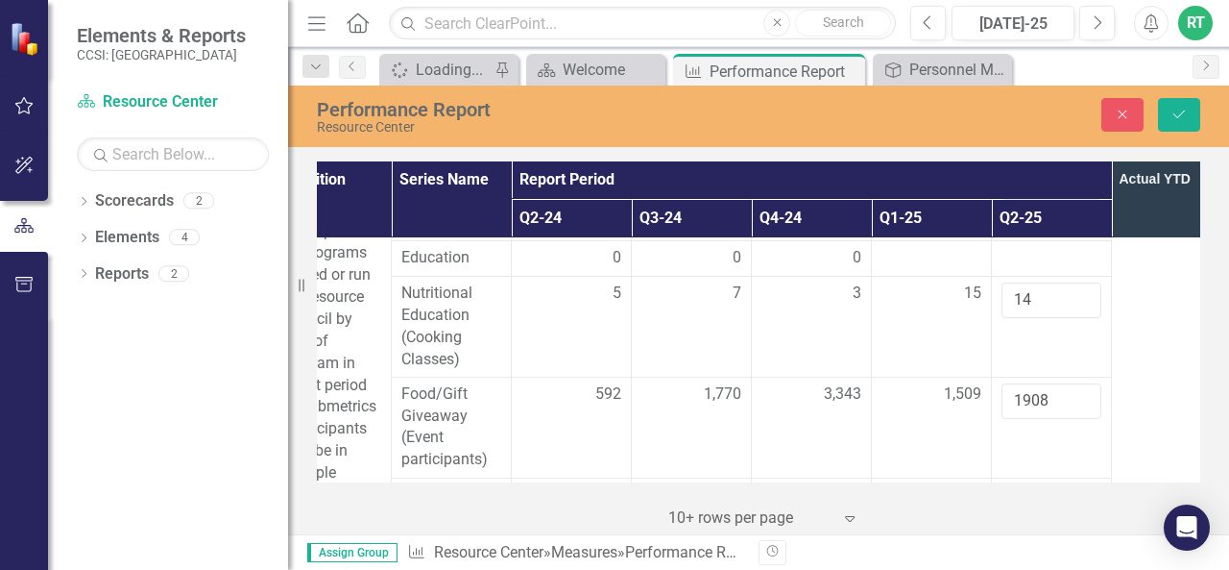
scroll to position [626, 286]
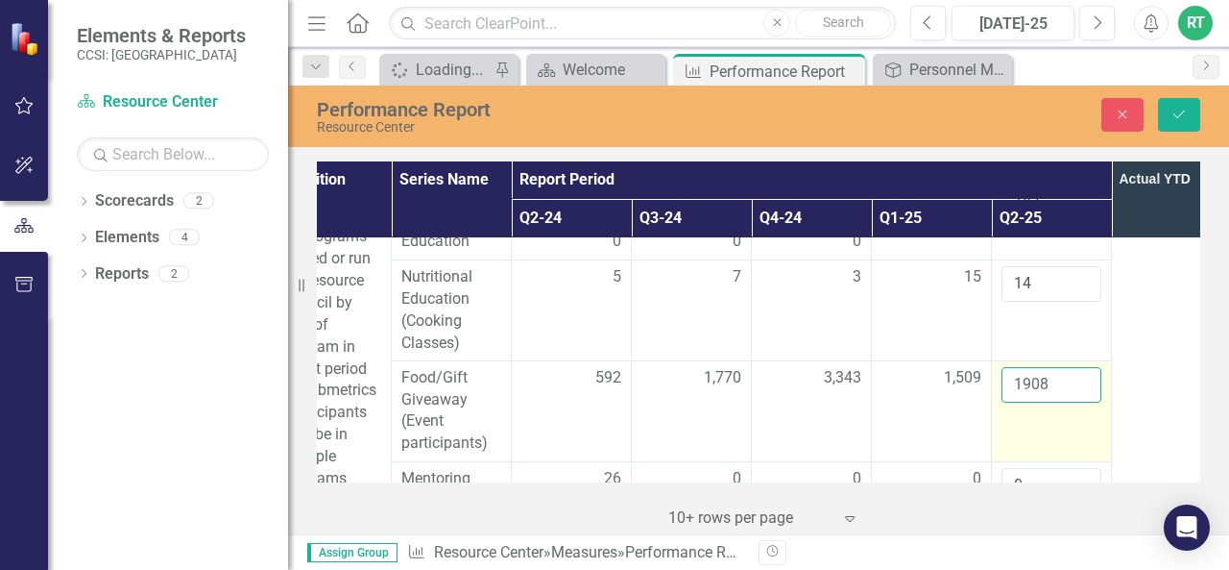
click at [1060, 377] on input "1908" at bounding box center [1052, 385] width 100 height 36
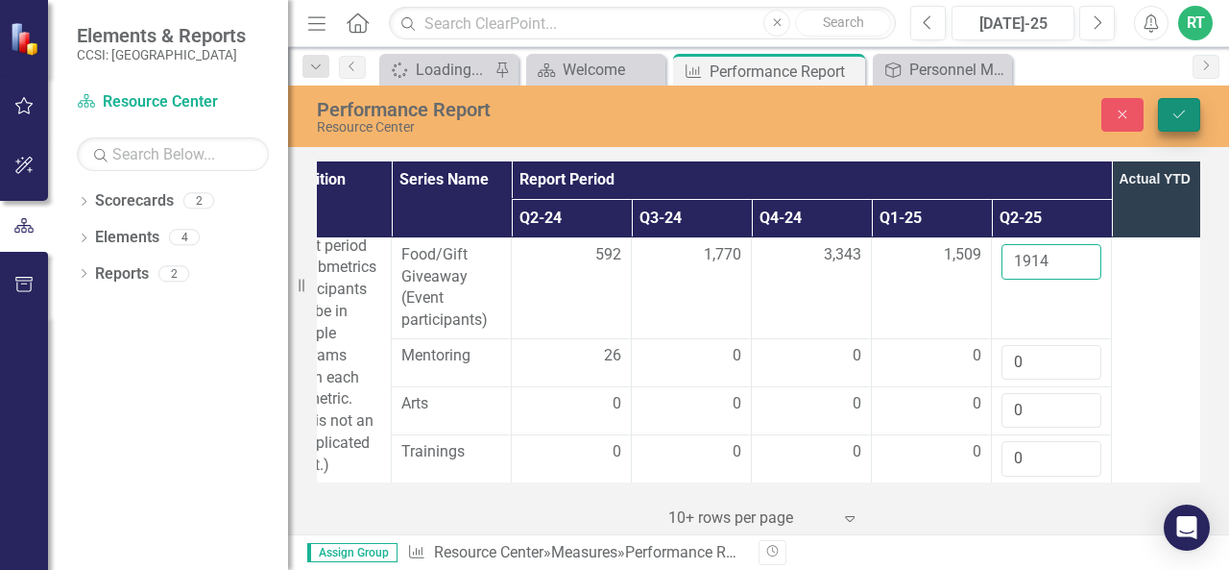
type input "1914"
click at [1187, 116] on icon "Save" at bounding box center [1179, 114] width 17 height 13
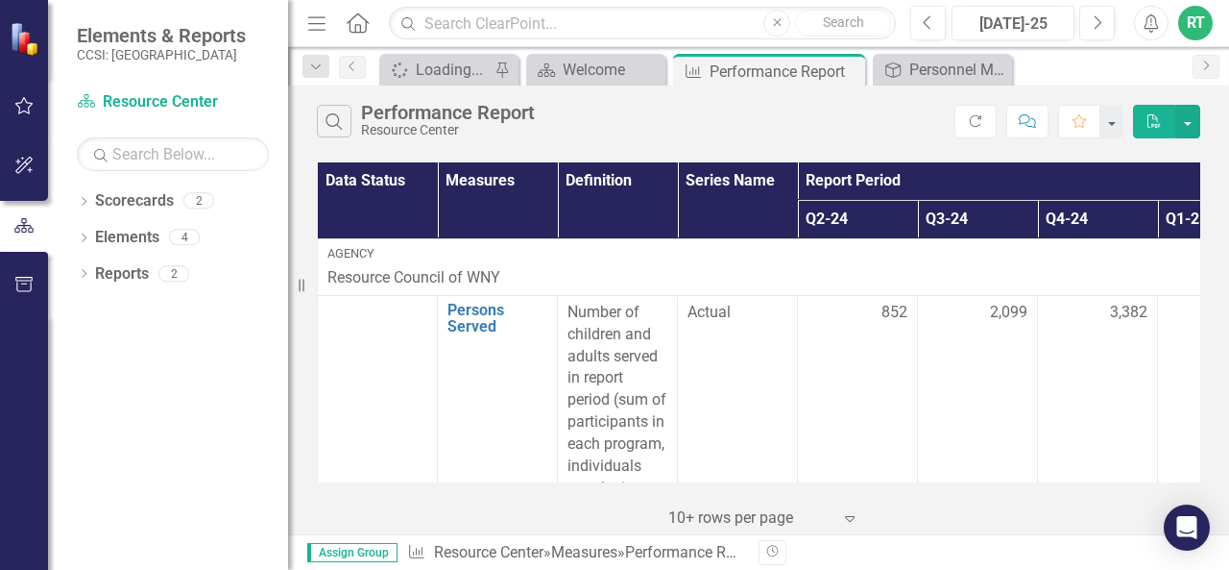
drag, startPoint x: 394, startPoint y: 180, endPoint x: 365, endPoint y: 178, distance: 28.9
click at [365, 178] on th "Data Status" at bounding box center [378, 200] width 120 height 76
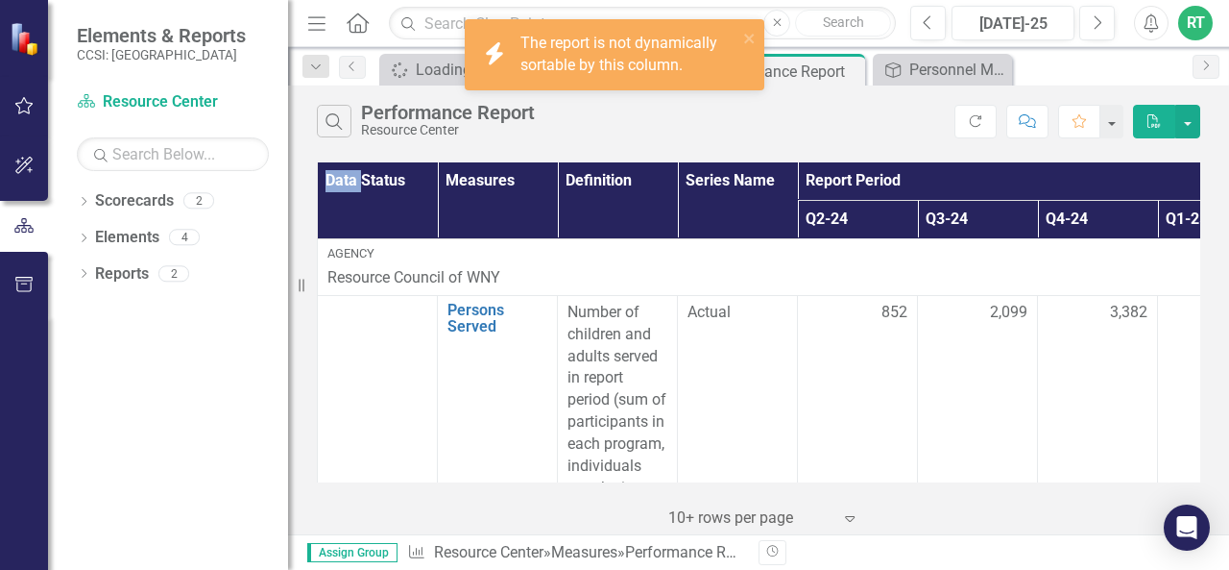
click at [365, 178] on th "Data Status" at bounding box center [378, 200] width 120 height 76
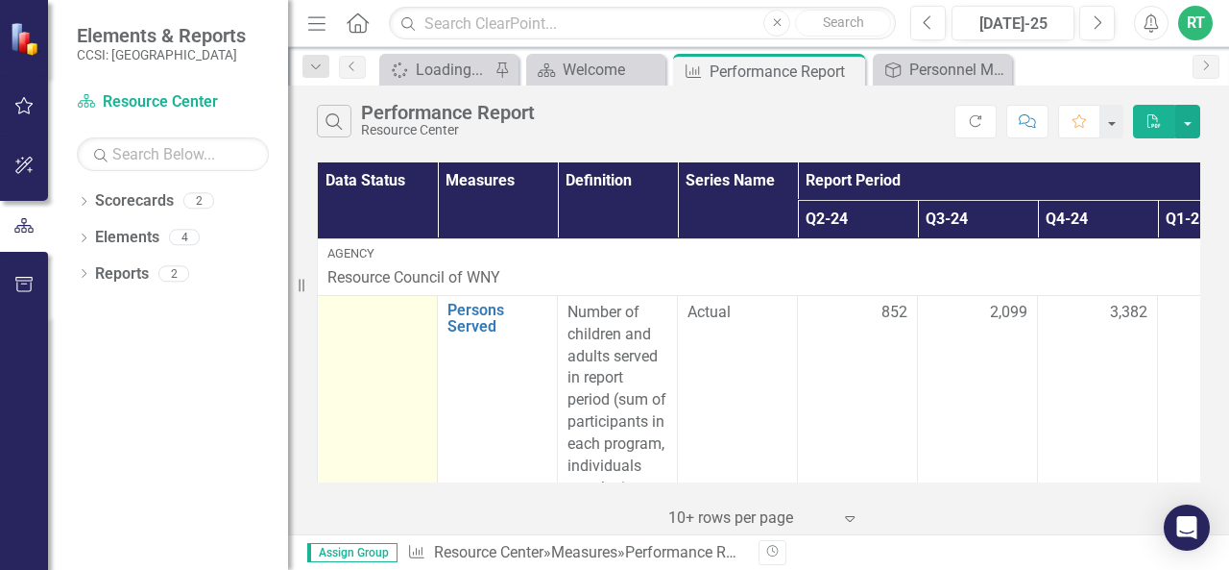
click at [355, 322] on div at bounding box center [378, 313] width 100 height 23
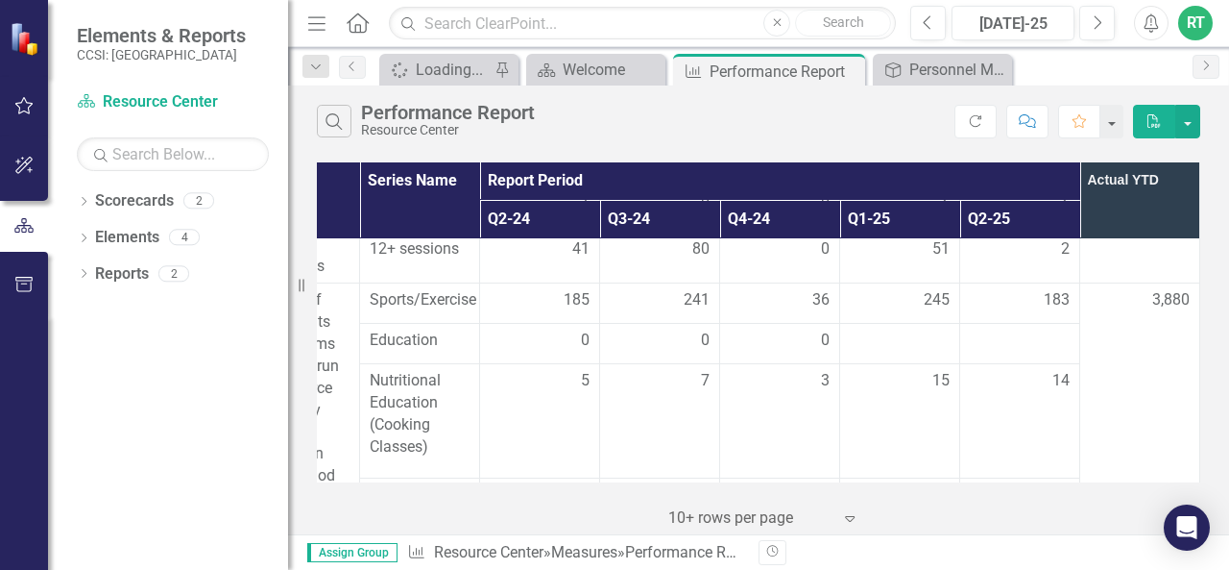
scroll to position [531, 331]
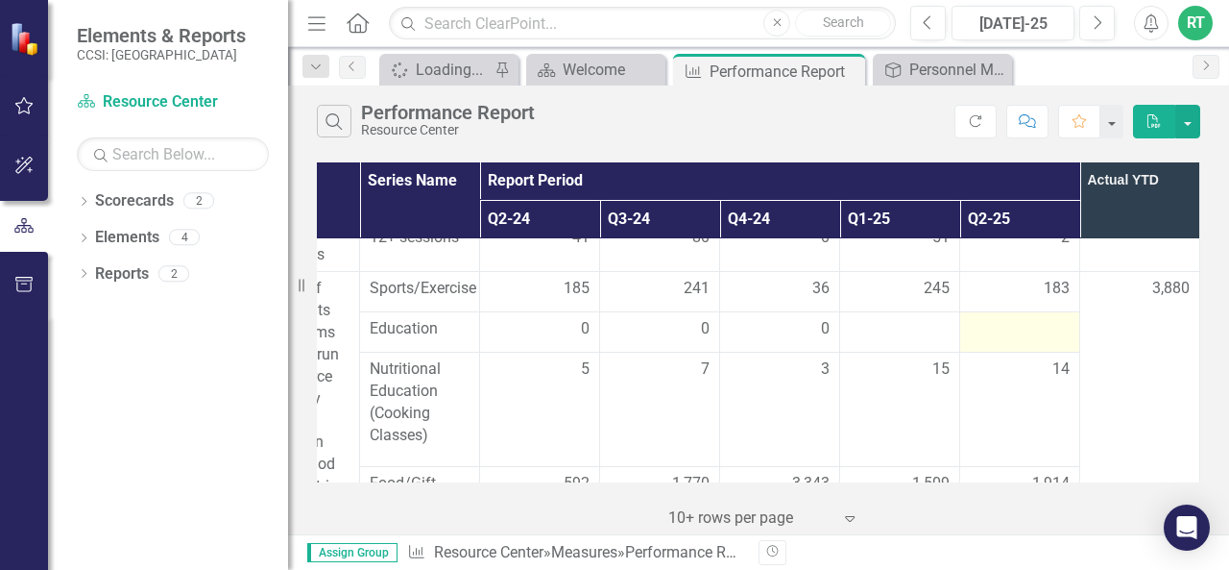
click at [997, 323] on div at bounding box center [1020, 329] width 100 height 23
click at [1014, 326] on div at bounding box center [1020, 329] width 100 height 23
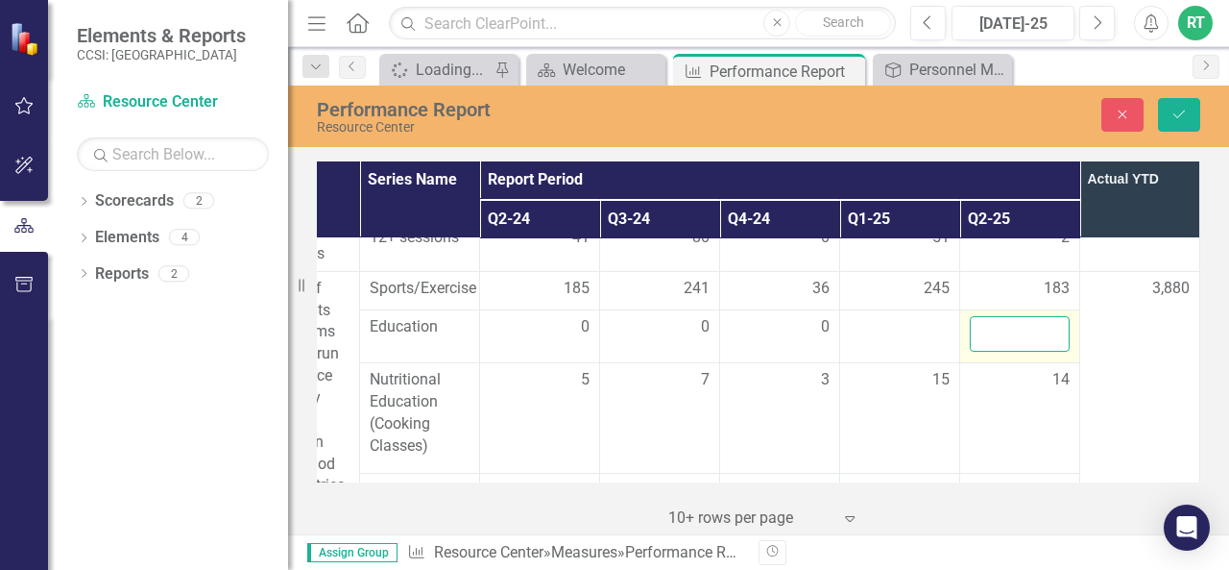
click at [1014, 326] on input "number" at bounding box center [1020, 334] width 100 height 36
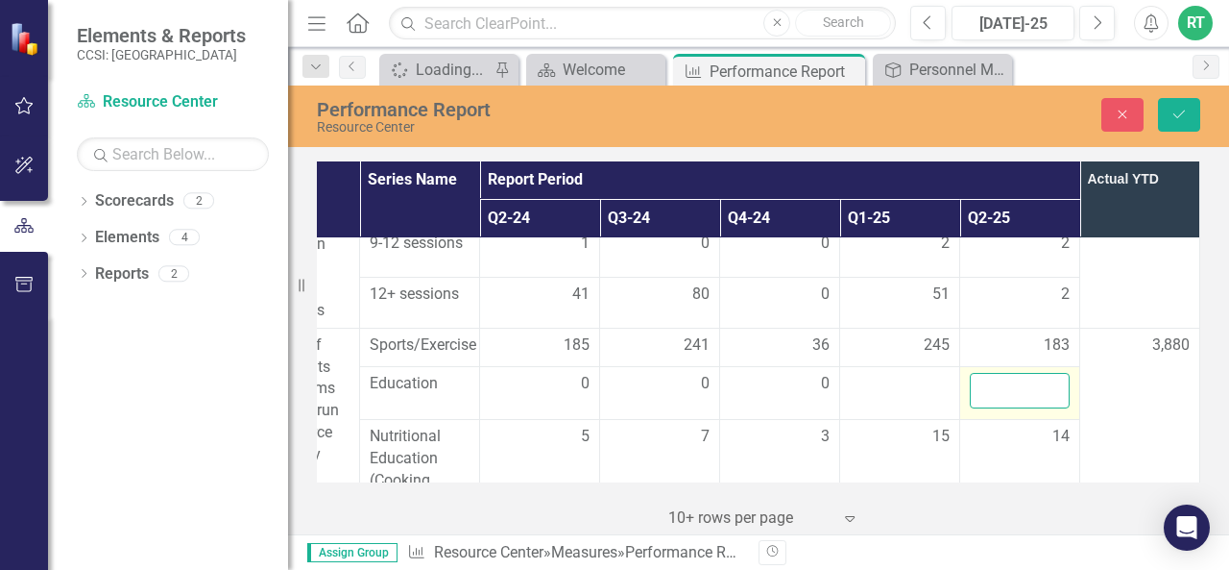
scroll to position [475, 331]
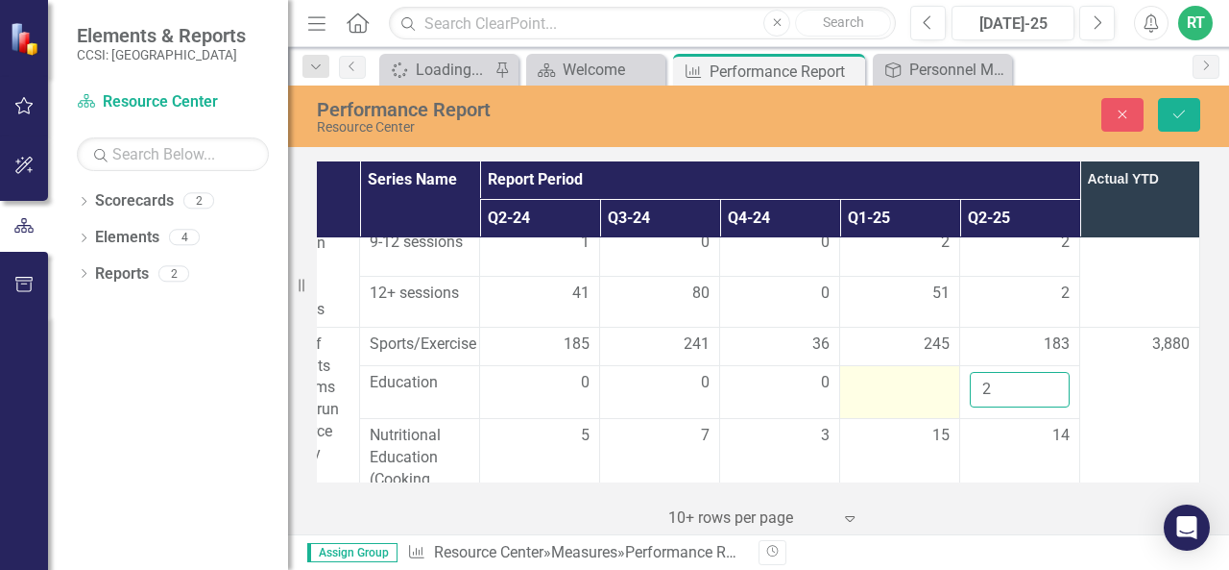
type input "2"
click at [887, 394] on td at bounding box center [900, 392] width 120 height 53
click at [887, 394] on input "number" at bounding box center [900, 390] width 100 height 36
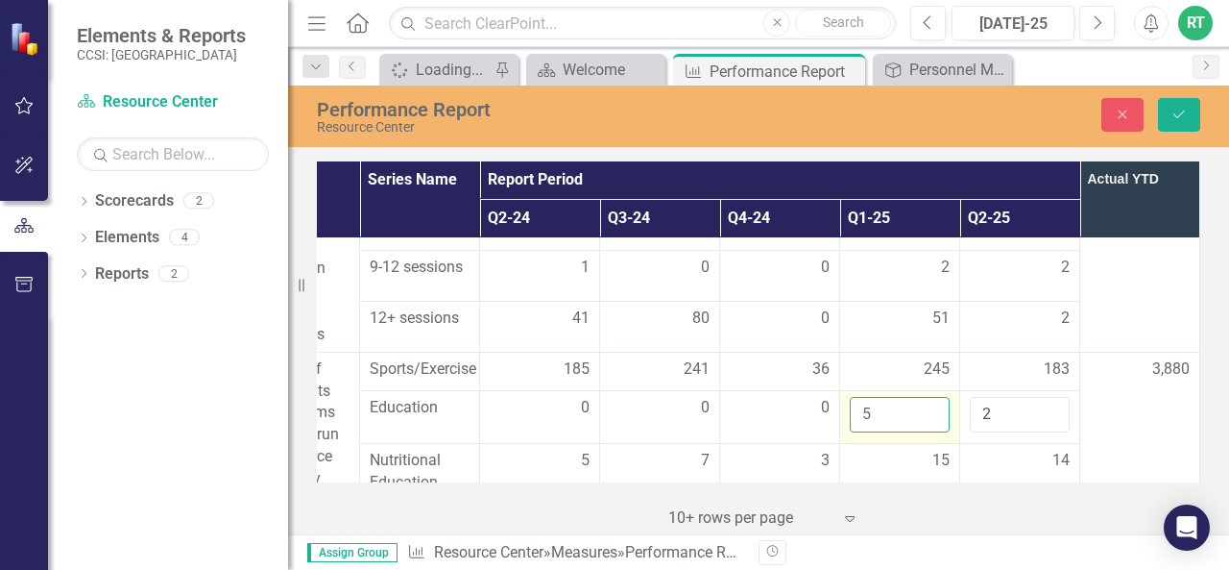
type input "6"
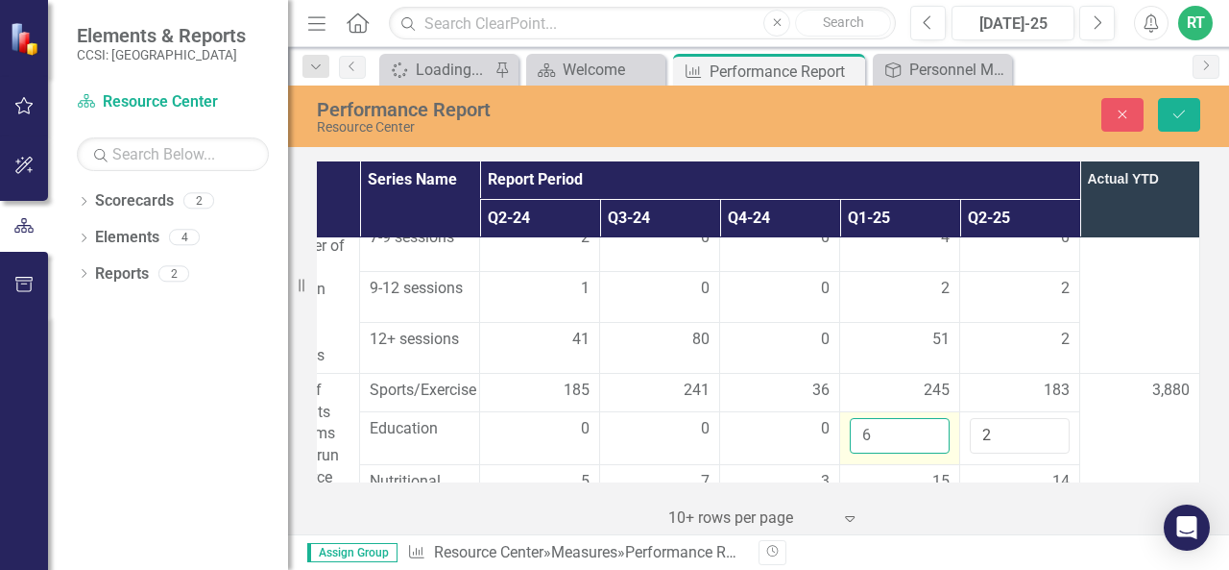
scroll to position [437, 331]
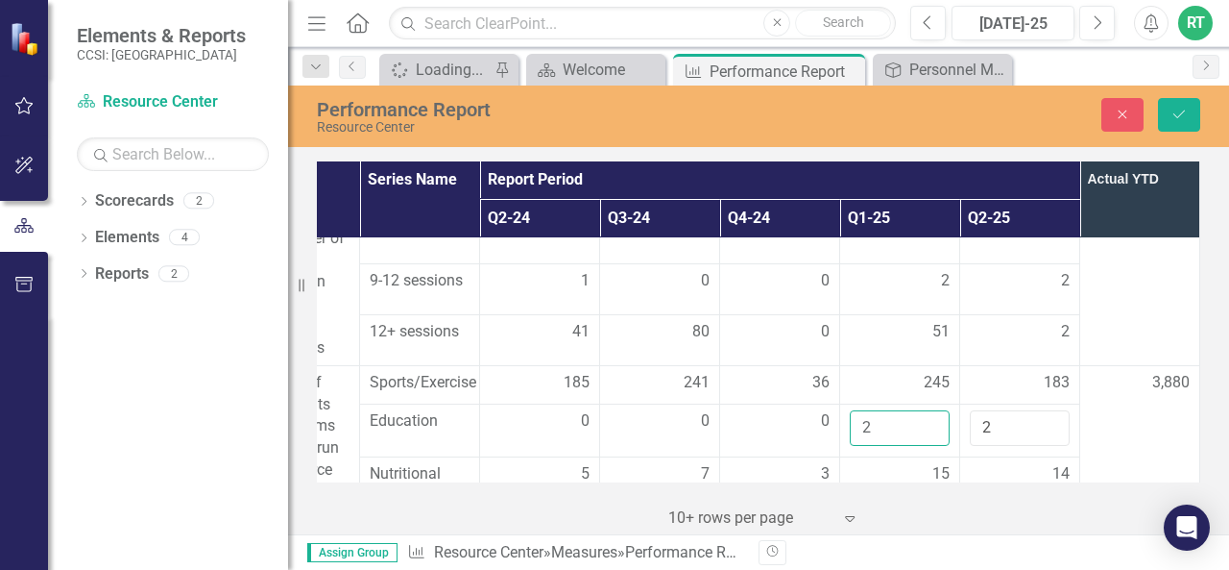
type input "2"
click at [1106, 334] on td "66" at bounding box center [1141, 238] width 120 height 254
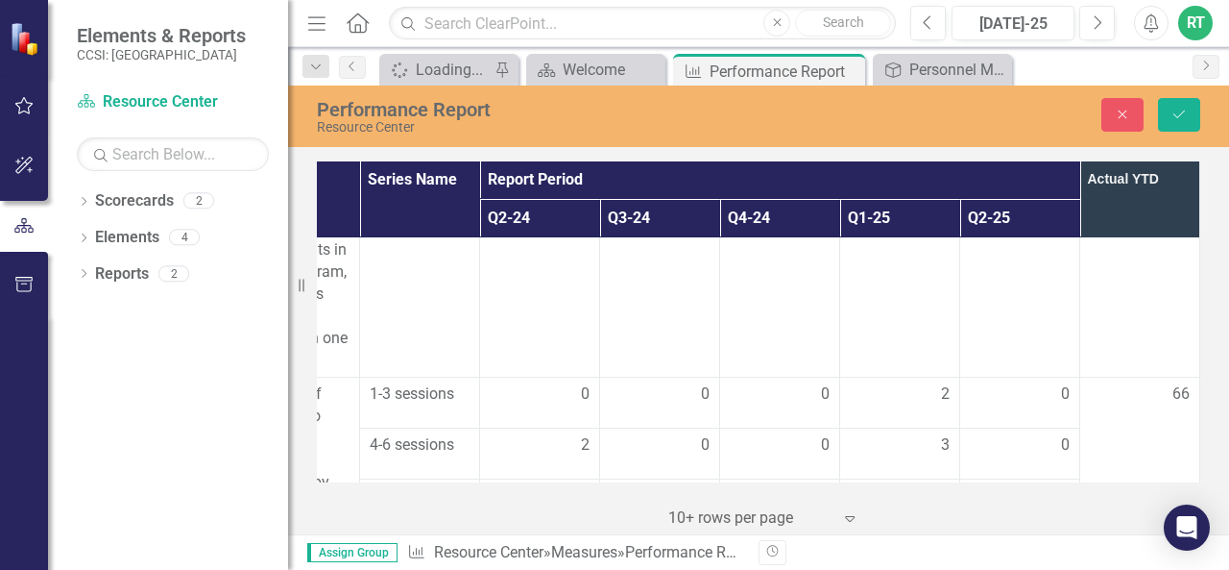
scroll to position [173, 331]
click at [1190, 120] on button "Save" at bounding box center [1179, 115] width 42 height 34
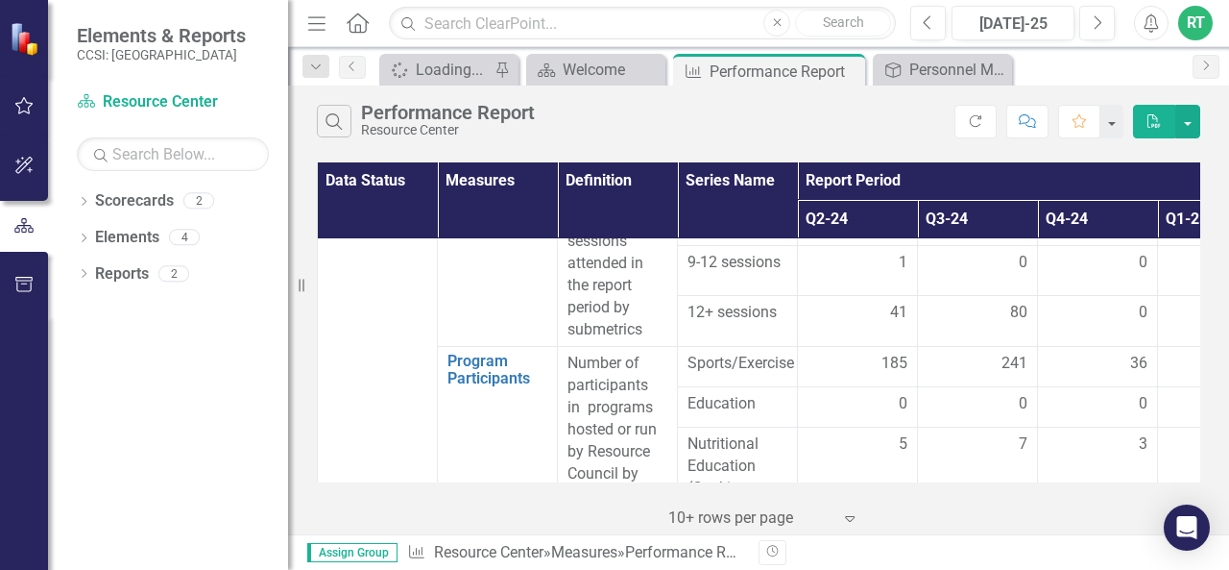
scroll to position [457, 0]
click at [358, 211] on th "Data Status" at bounding box center [378, 200] width 120 height 76
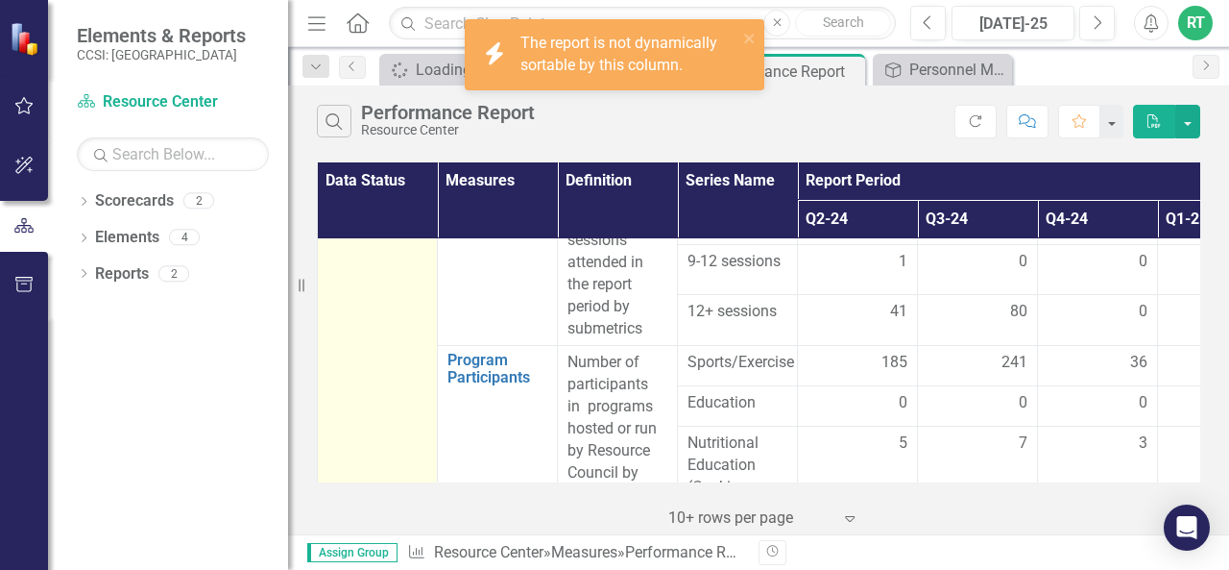
click at [365, 290] on td at bounding box center [378, 306] width 120 height 937
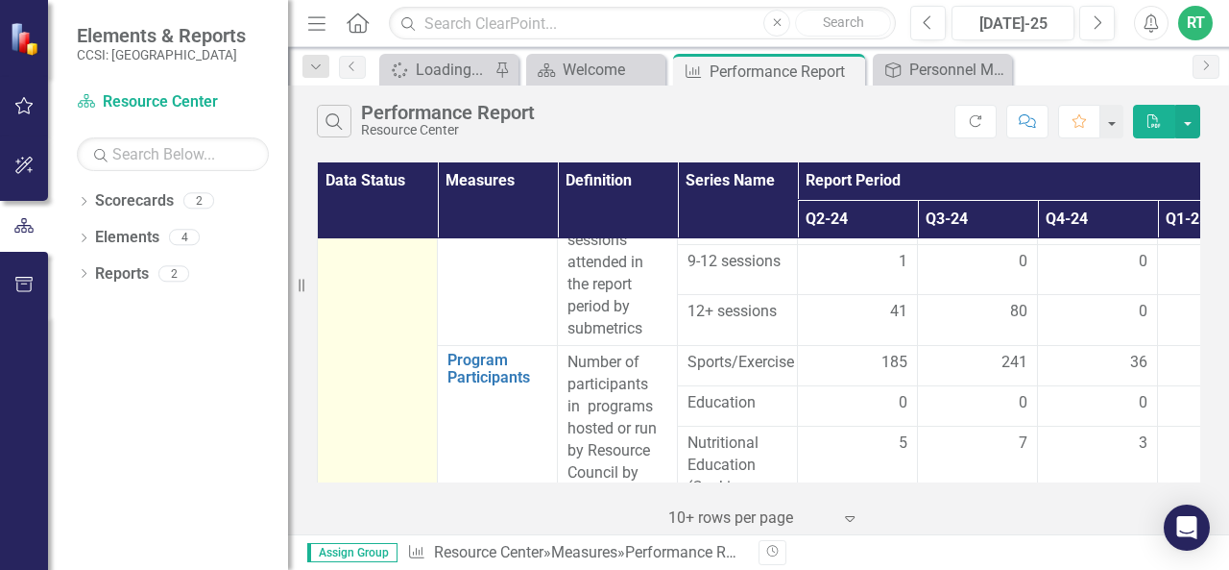
drag, startPoint x: 365, startPoint y: 290, endPoint x: 339, endPoint y: 279, distance: 28.4
click at [339, 279] on td at bounding box center [378, 306] width 120 height 937
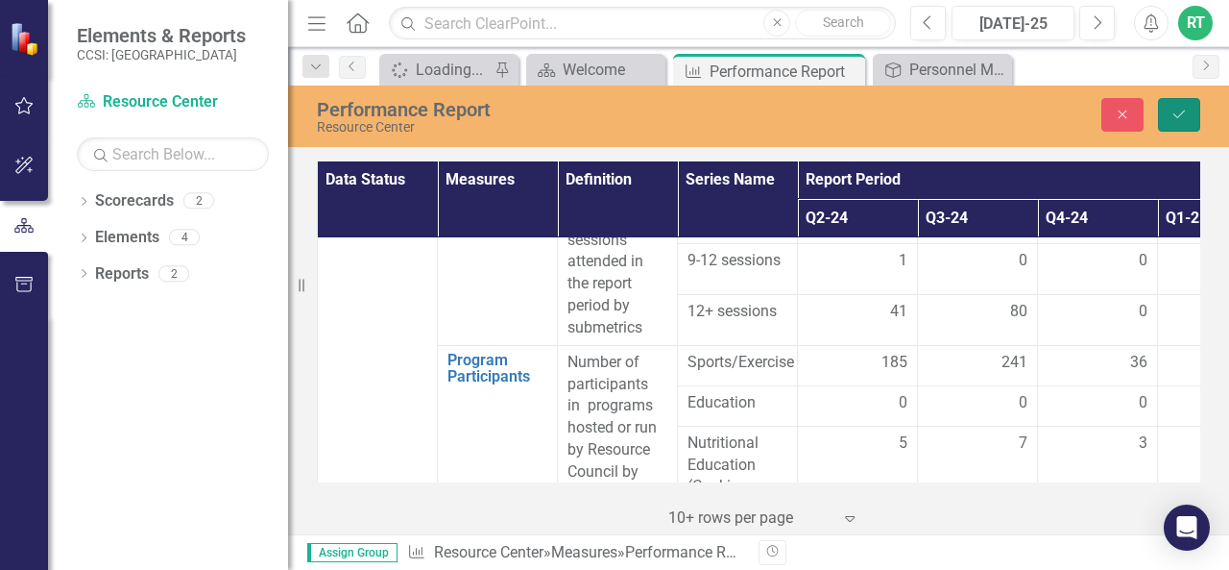
click at [1175, 112] on icon "Save" at bounding box center [1179, 114] width 17 height 13
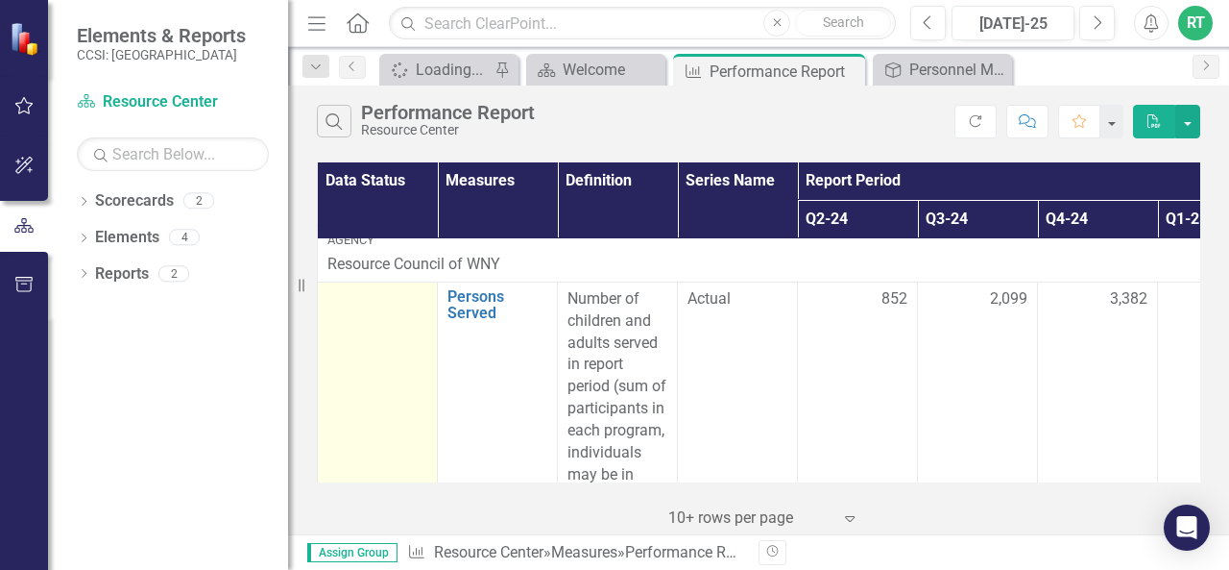
scroll to position [0, 0]
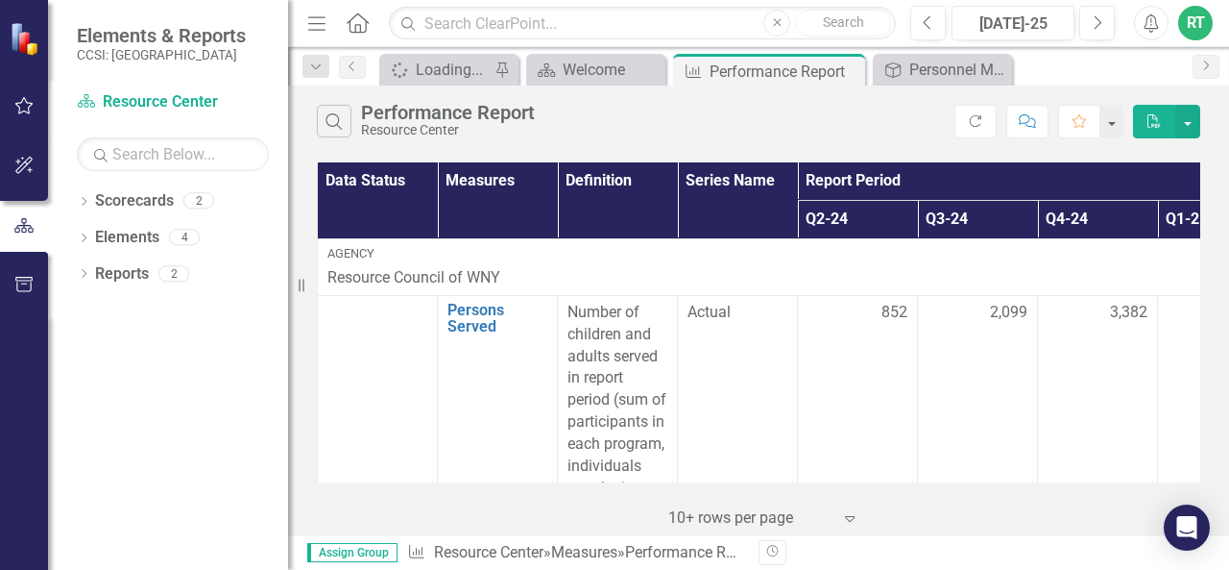
click at [347, 280] on p "Resource Council of WNY" at bounding box center [918, 278] width 1180 height 22
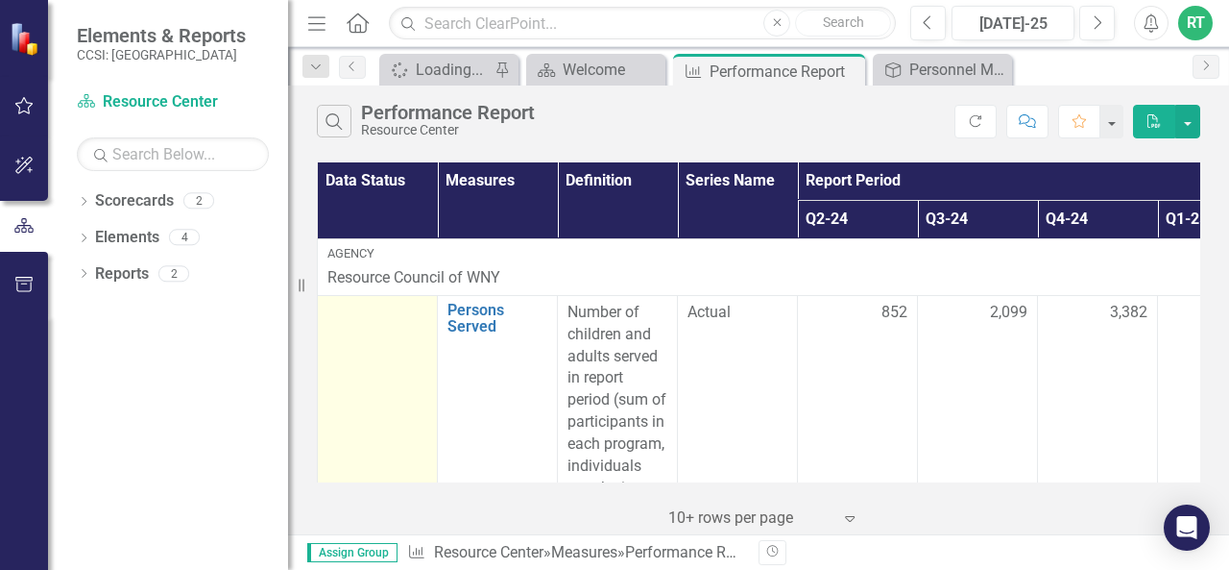
click at [329, 310] on div at bounding box center [378, 313] width 100 height 23
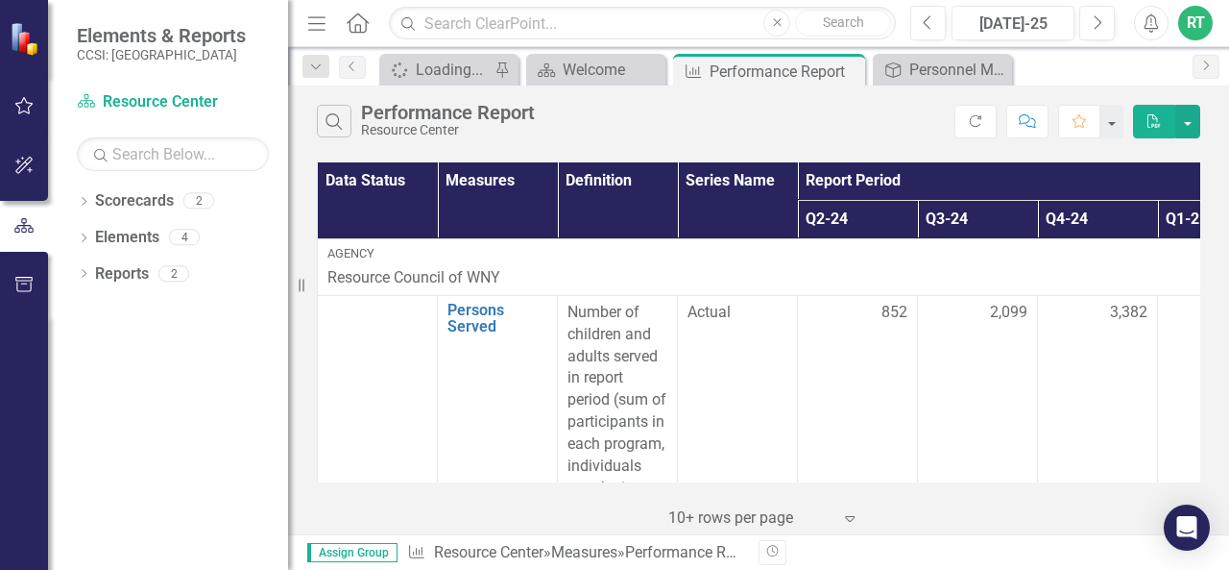
click at [430, 120] on div "Performance Report" at bounding box center [448, 112] width 174 height 21
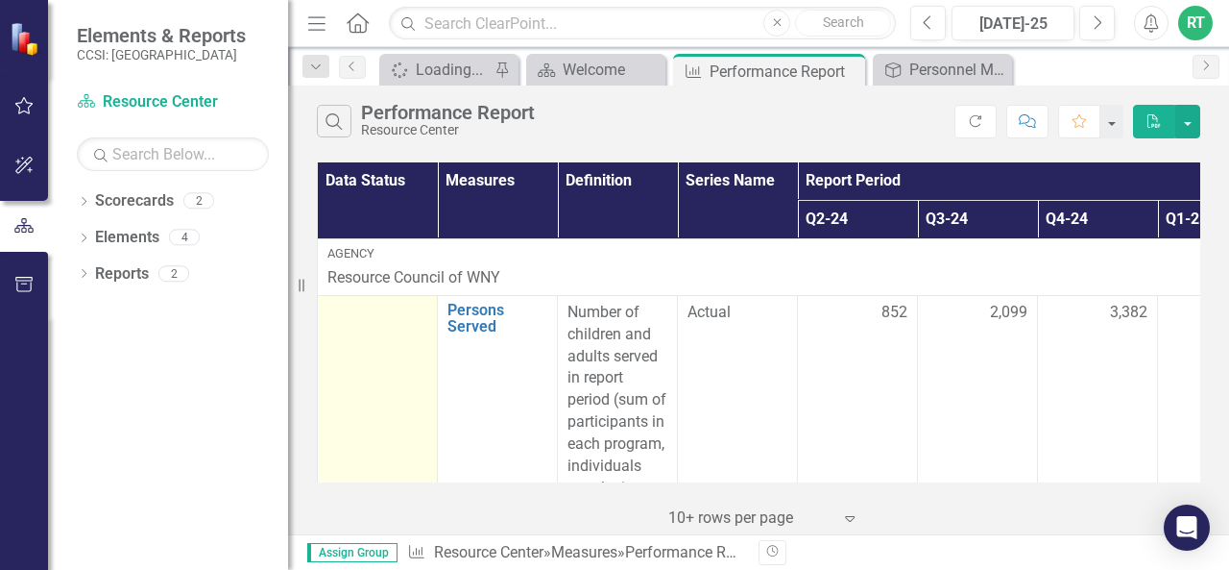
drag, startPoint x: 430, startPoint y: 120, endPoint x: 380, endPoint y: 358, distance: 243.4
drag, startPoint x: 356, startPoint y: 337, endPoint x: 365, endPoint y: 363, distance: 27.3
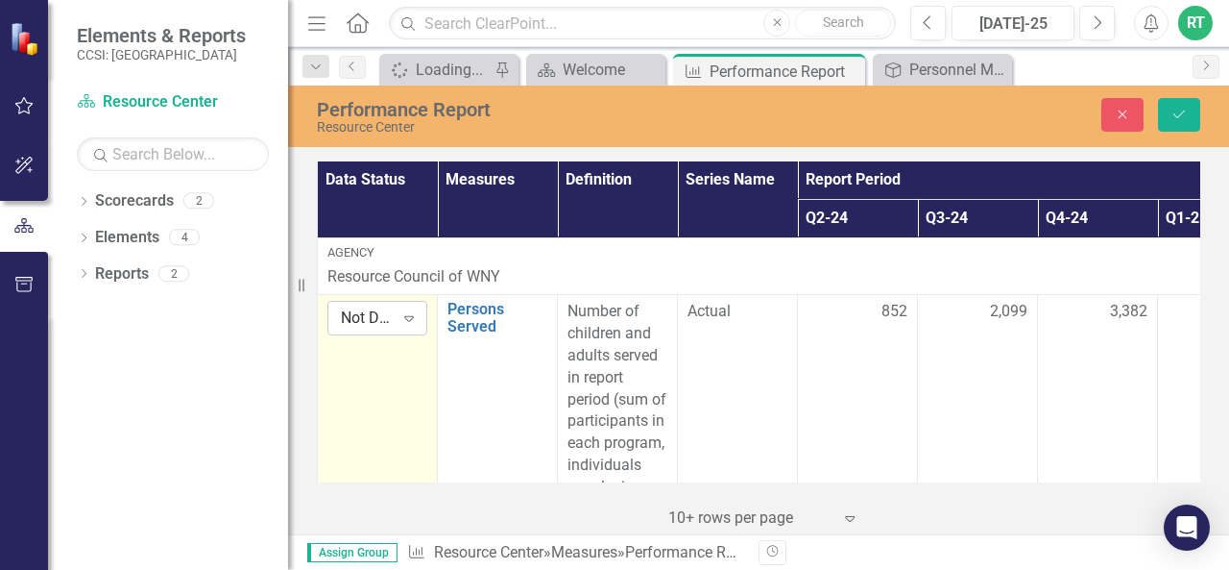
click at [402, 323] on icon "Expand" at bounding box center [409, 317] width 19 height 15
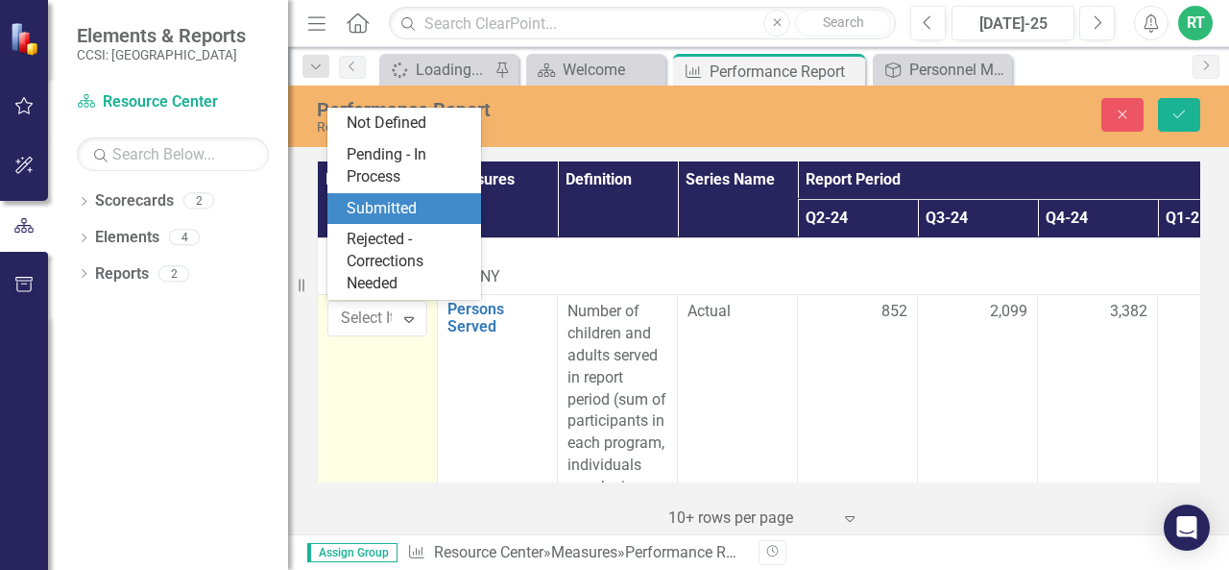
click at [399, 218] on div "Submitted" at bounding box center [408, 209] width 123 height 22
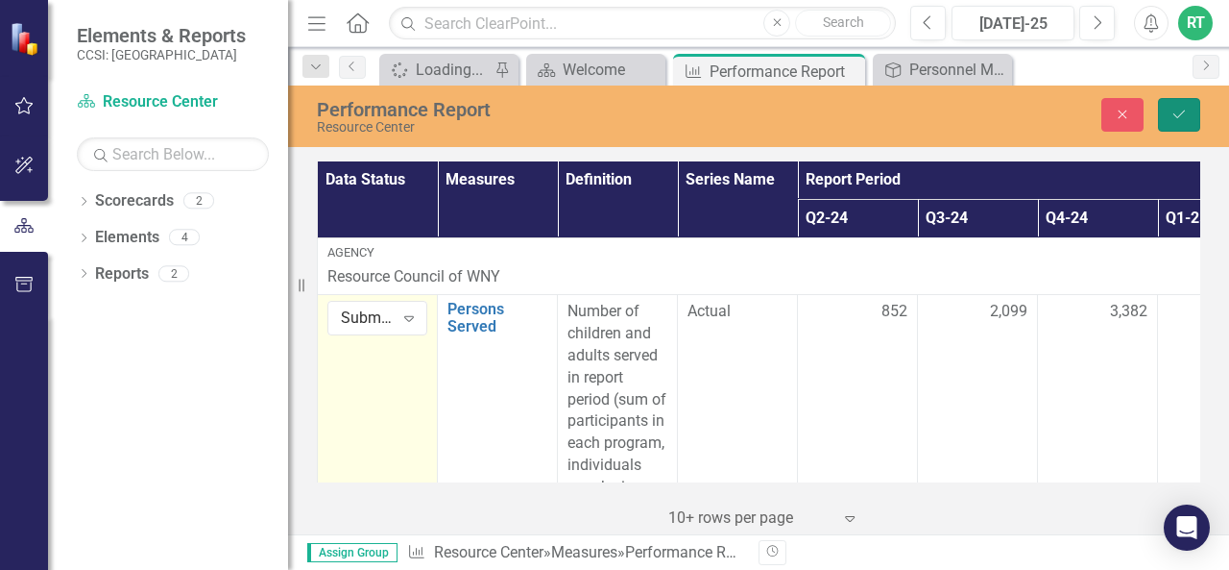
click at [1178, 113] on icon "Save" at bounding box center [1179, 114] width 17 height 13
